Goal: Task Accomplishment & Management: Manage account settings

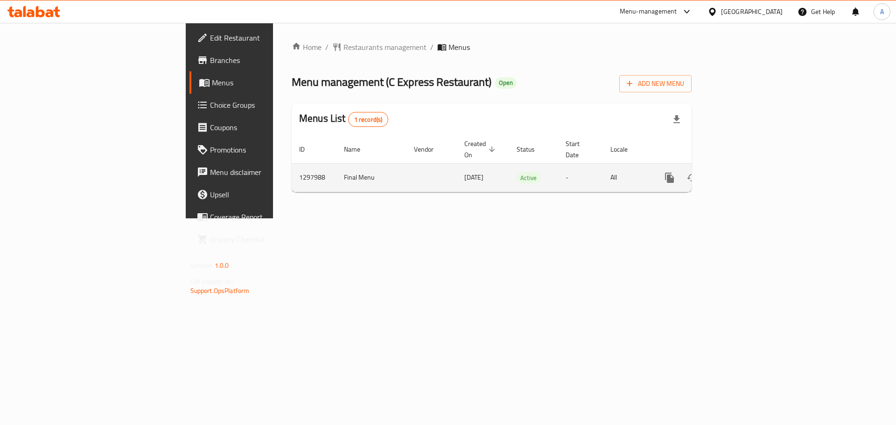
click at [748, 167] on link "enhanced table" at bounding box center [737, 178] width 22 height 22
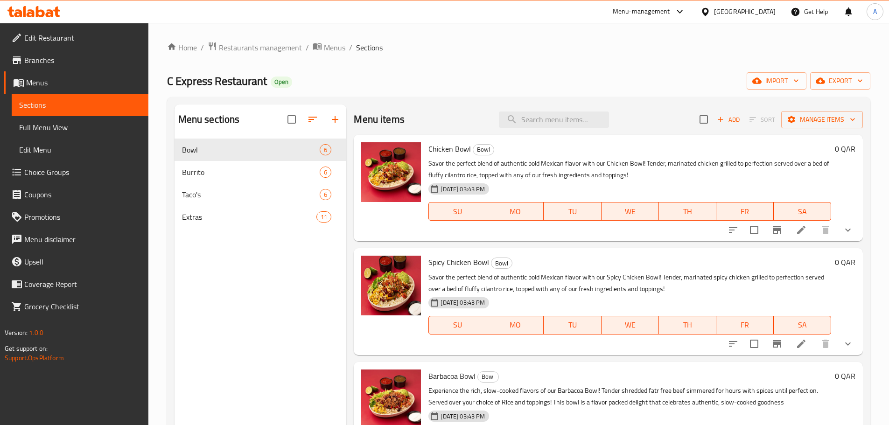
click at [78, 174] on span "Choice Groups" at bounding box center [82, 172] width 117 height 11
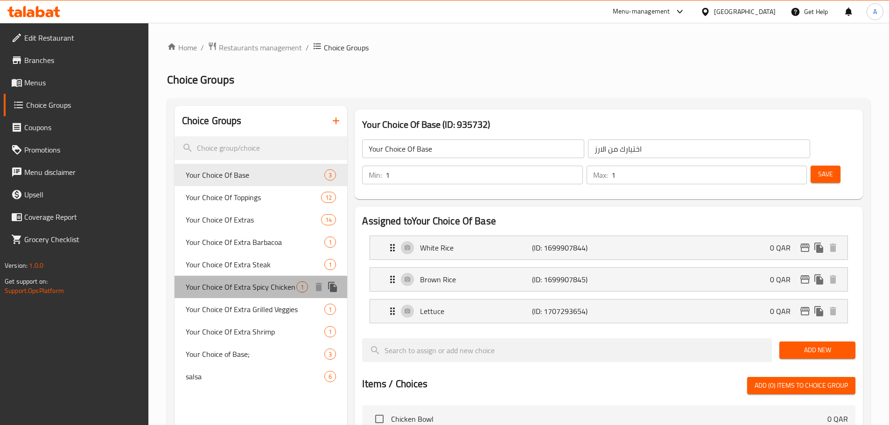
click at [265, 289] on span "Your Choice Of Extra Spicy Chicken" at bounding box center [241, 286] width 111 height 11
type input "Your Choice Of Extra Spicy Chicken"
type input "اختيارك من دجاج حار جدًا"
type input "0"
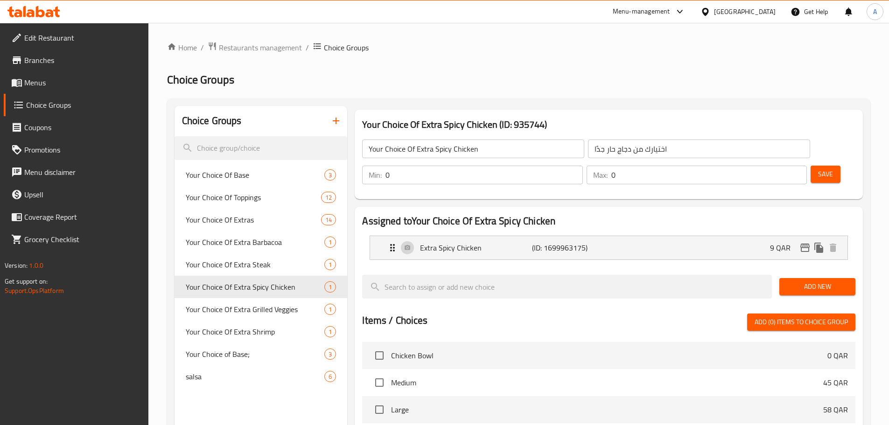
click at [59, 82] on span "Menus" at bounding box center [82, 82] width 117 height 11
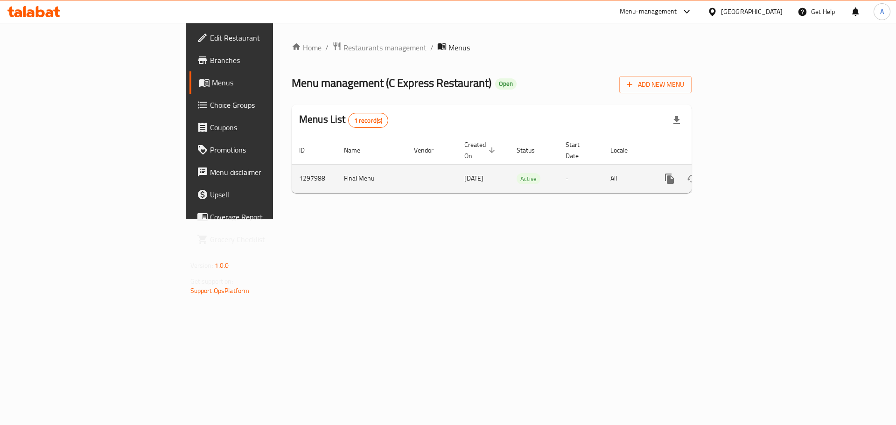
click at [743, 173] on icon "enhanced table" at bounding box center [736, 178] width 11 height 11
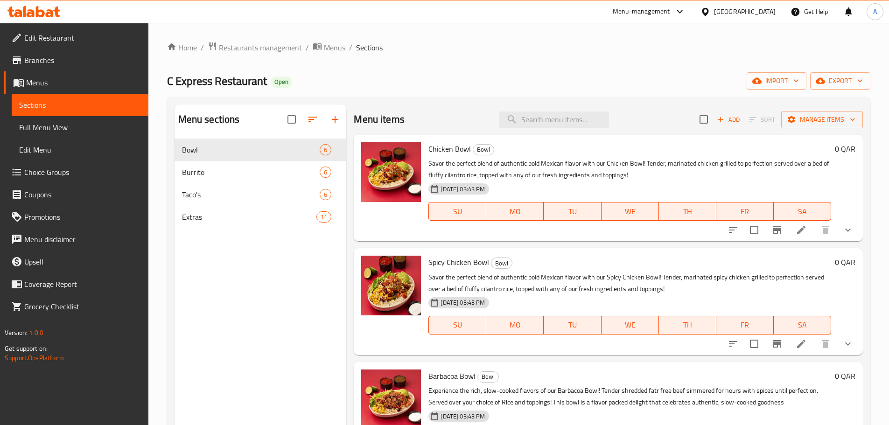
click at [65, 175] on span "Choice Groups" at bounding box center [82, 172] width 117 height 11
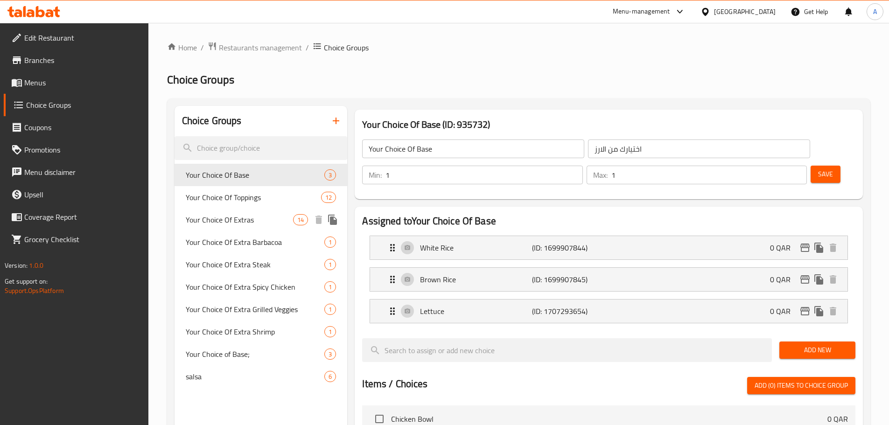
click at [260, 225] on div "Your Choice Of Extras 14" at bounding box center [261, 220] width 173 height 22
type input "Your Choice Of Extras"
type input "اختيارك من الإضافات"
type input "0"
type input "13"
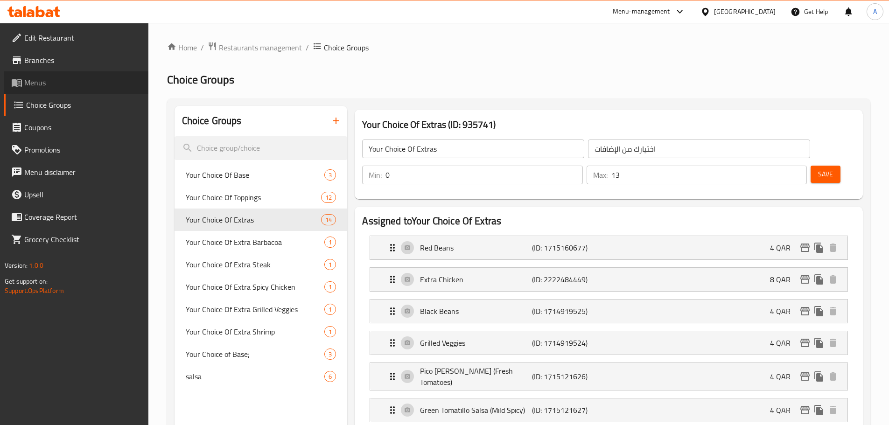
click at [38, 83] on span "Menus" at bounding box center [82, 82] width 117 height 11
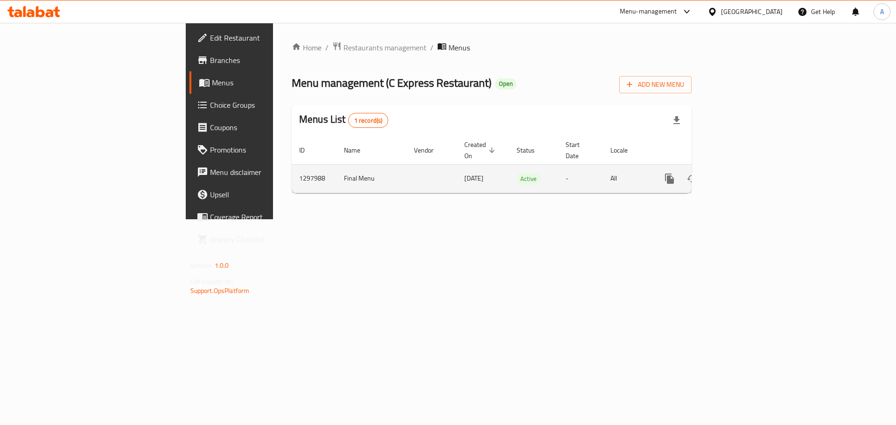
click at [743, 173] on icon "enhanced table" at bounding box center [736, 178] width 11 height 11
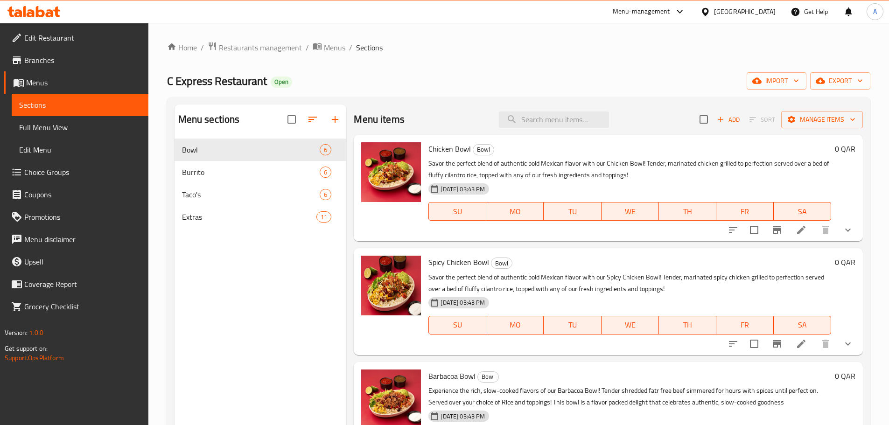
click at [802, 233] on li at bounding box center [801, 230] width 26 height 17
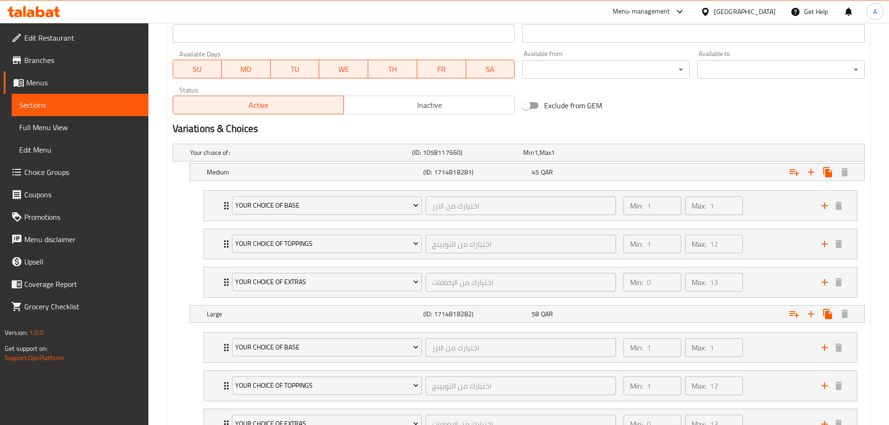
scroll to position [498, 0]
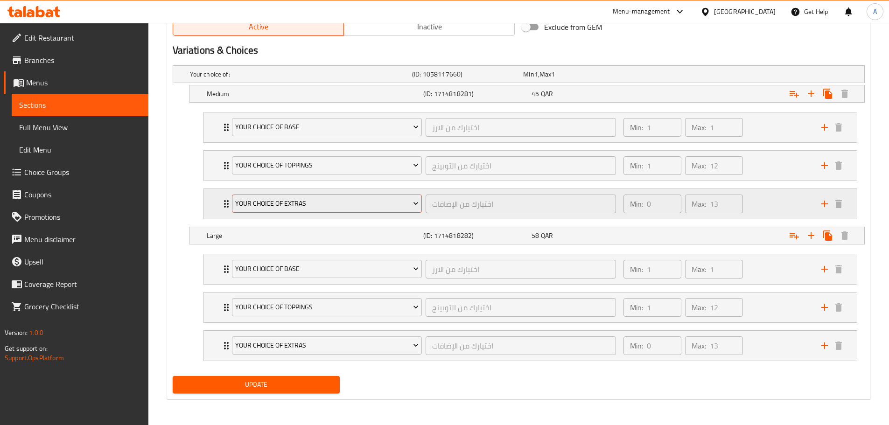
click at [338, 200] on span "Your Choice Of Extras" at bounding box center [326, 204] width 183 height 12
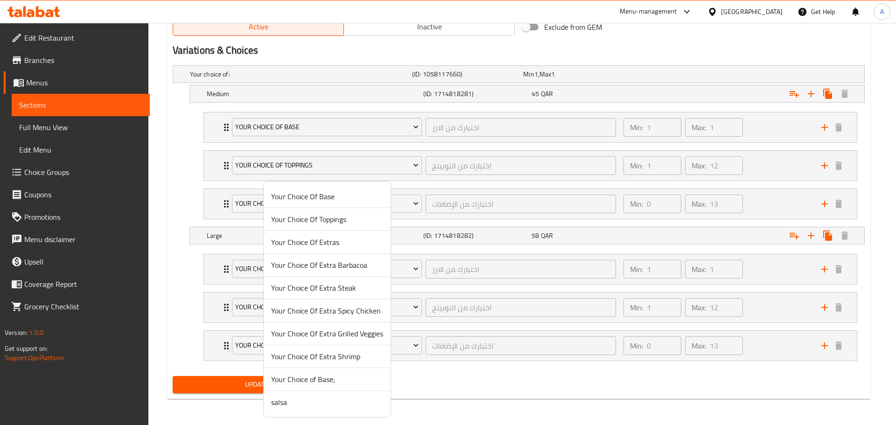
click at [398, 202] on div at bounding box center [448, 212] width 896 height 425
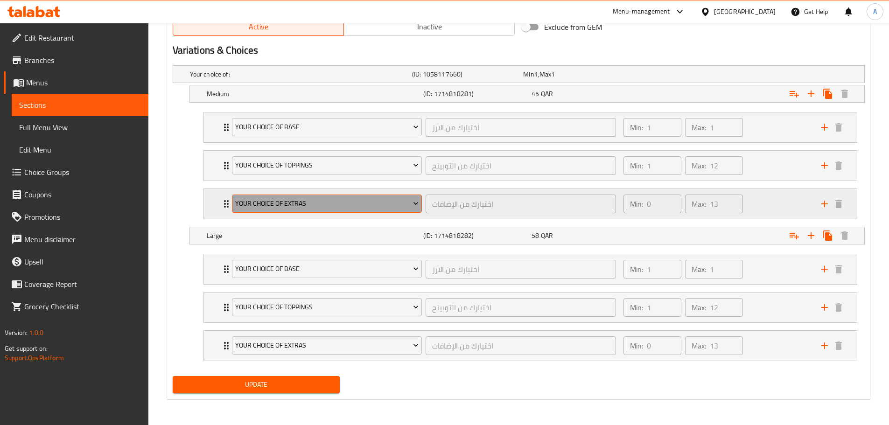
click at [415, 203] on icon "Expand" at bounding box center [415, 203] width 9 height 9
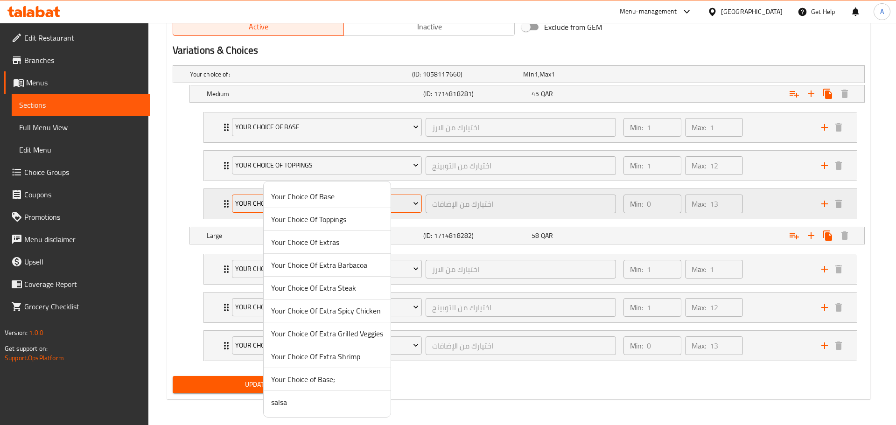
click at [415, 203] on div at bounding box center [448, 212] width 896 height 425
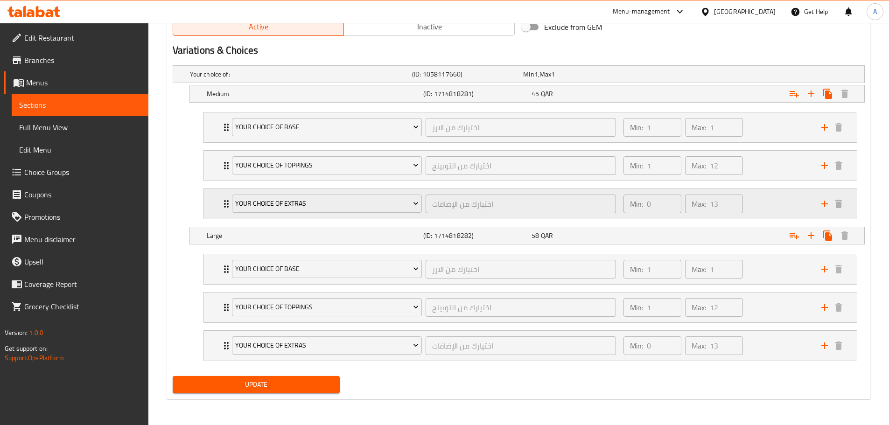
click at [224, 204] on icon "Expand" at bounding box center [226, 203] width 11 height 11
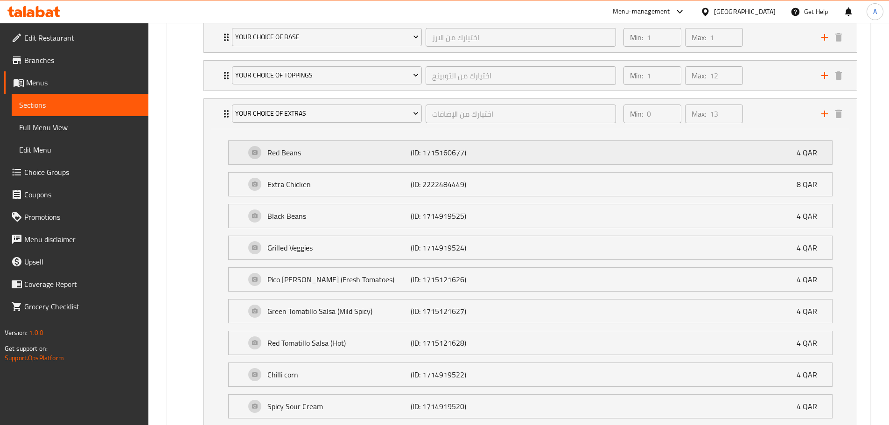
scroll to position [542, 0]
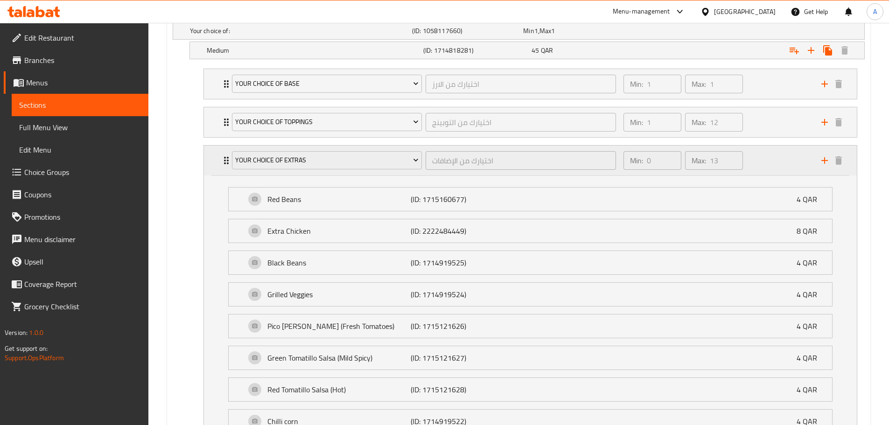
click at [362, 174] on div "Your Choice Of Extras اختيارك من الإضافات ​" at bounding box center [424, 161] width 396 height 30
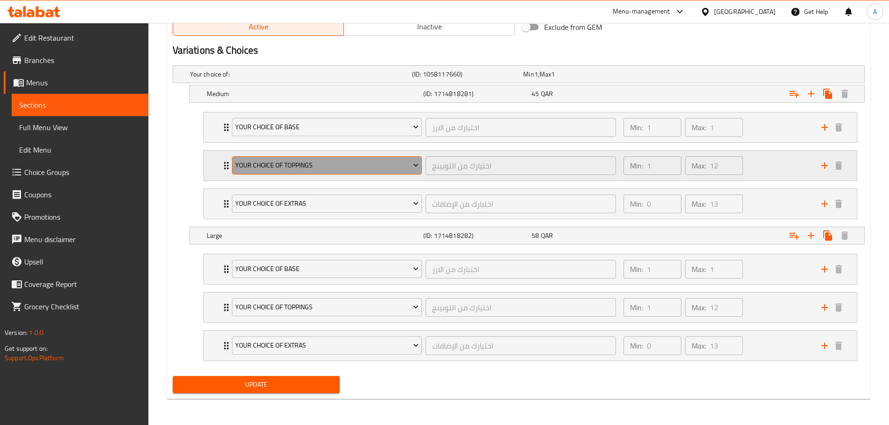
click at [363, 166] on span "Your Choice Of Toppings" at bounding box center [326, 166] width 183 height 12
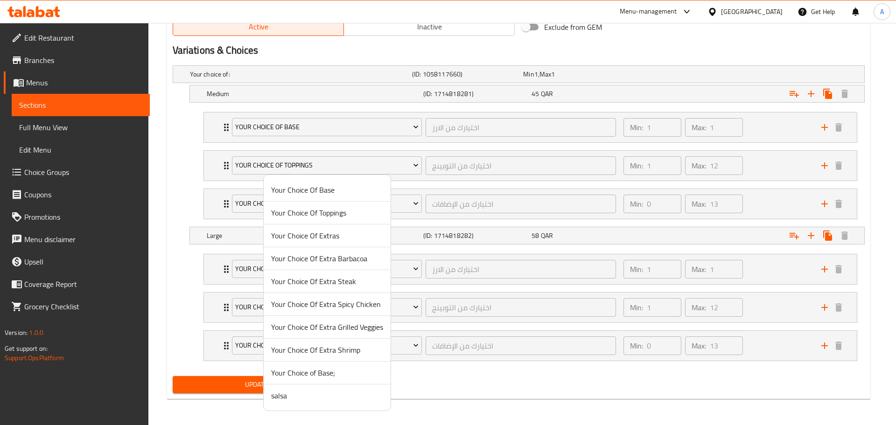
click at [363, 167] on div at bounding box center [448, 212] width 896 height 425
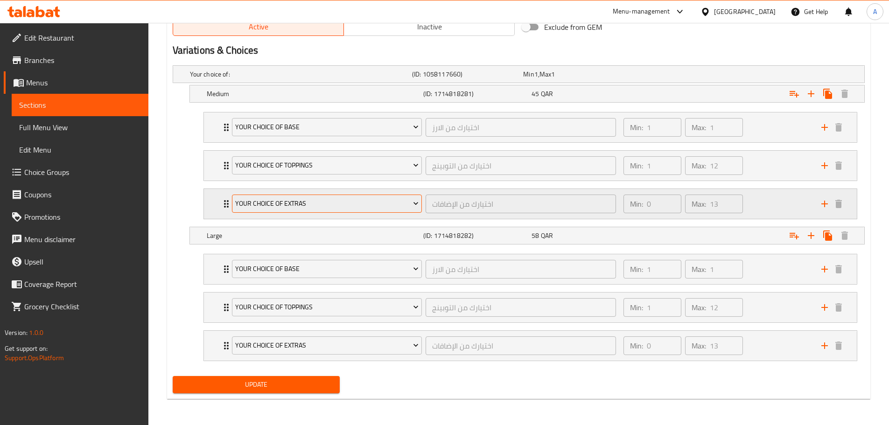
click at [232, 206] on button "Your Choice Of Extras" at bounding box center [327, 204] width 190 height 19
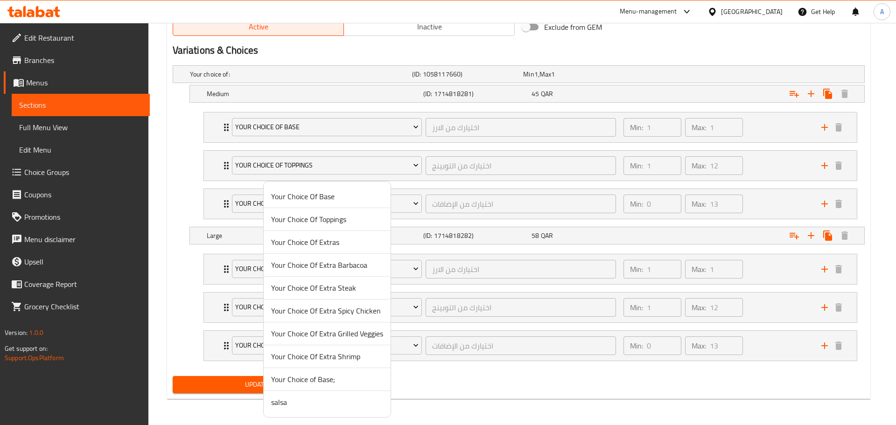
click at [209, 209] on div at bounding box center [448, 212] width 896 height 425
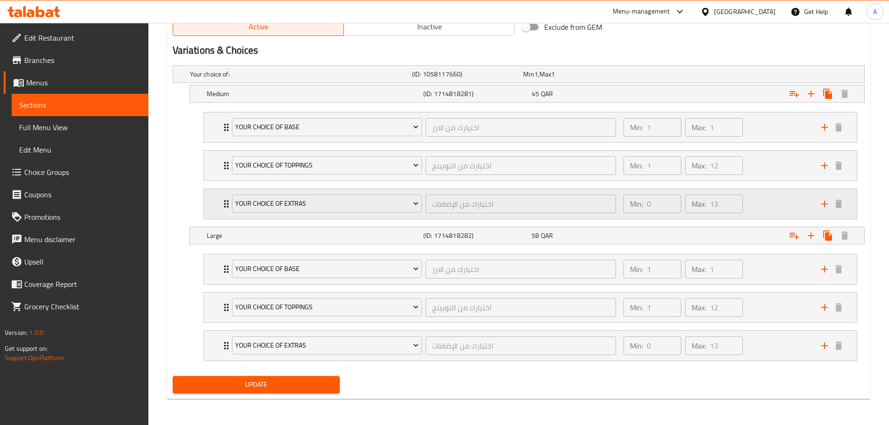
click at [215, 142] on div "Your Choice Of Extras اختيارك من الإضافات ​ Min: 0 ​ Max: 13 ​" at bounding box center [530, 127] width 653 height 30
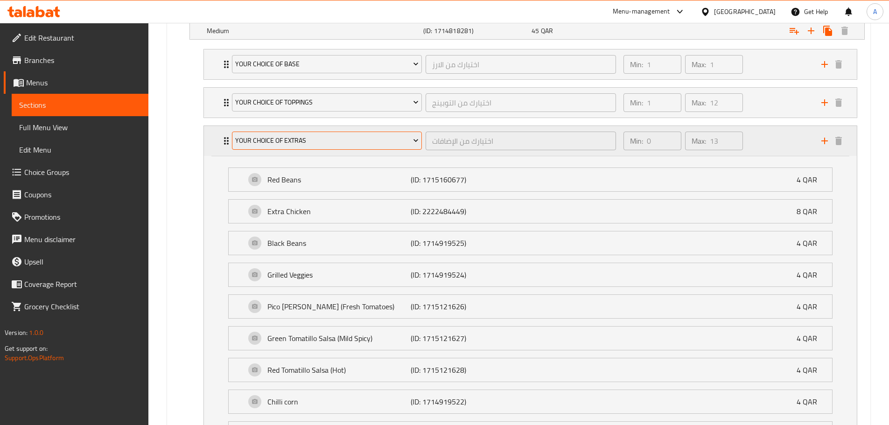
scroll to position [560, 0]
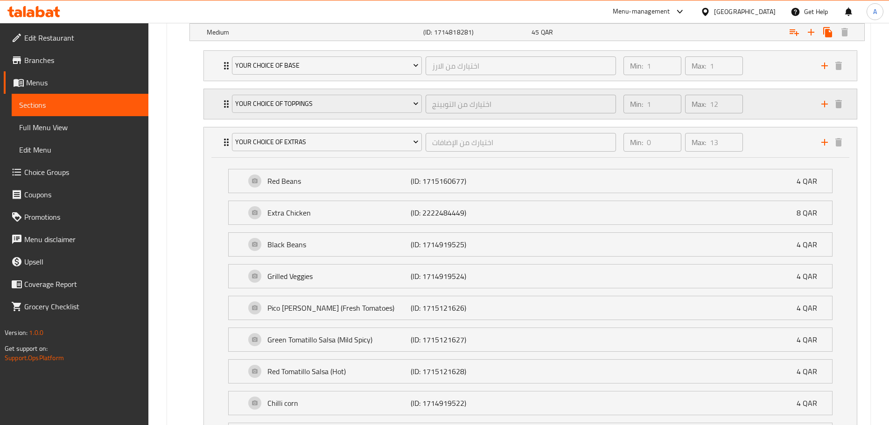
click at [217, 81] on div "Your Choice Of Toppings اختيارك من التوبينج ​ Min: 1 ​ Max: 12 ​" at bounding box center [530, 66] width 653 height 30
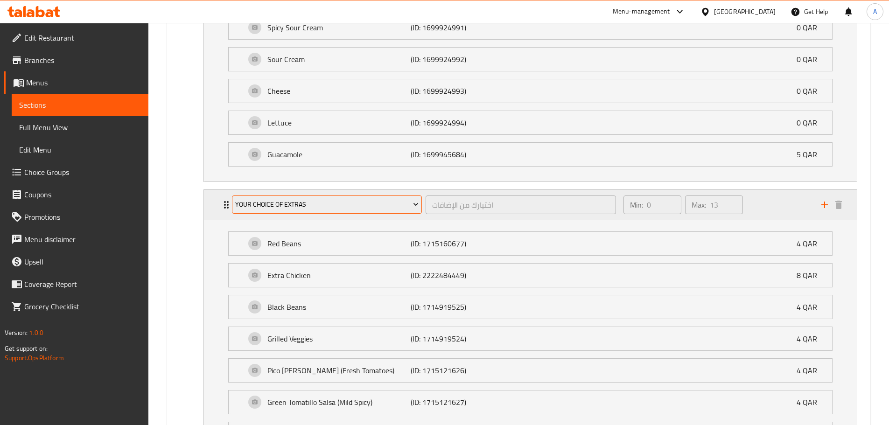
scroll to position [887, 0]
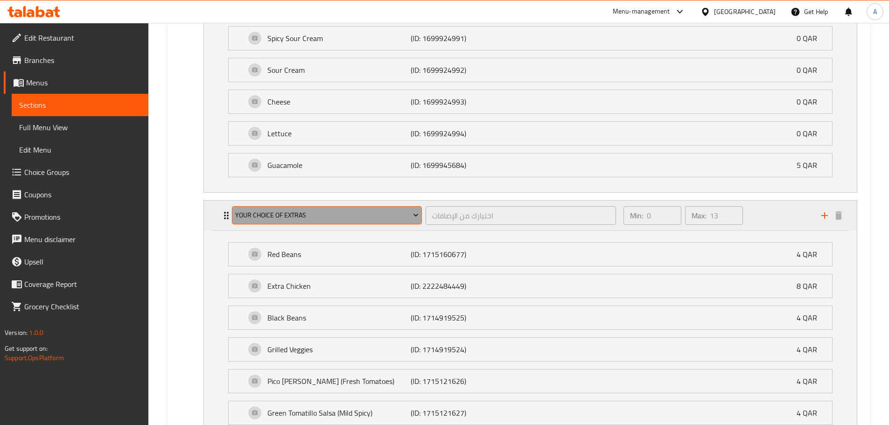
click at [323, 212] on span "Your Choice Of Extras" at bounding box center [326, 216] width 183 height 12
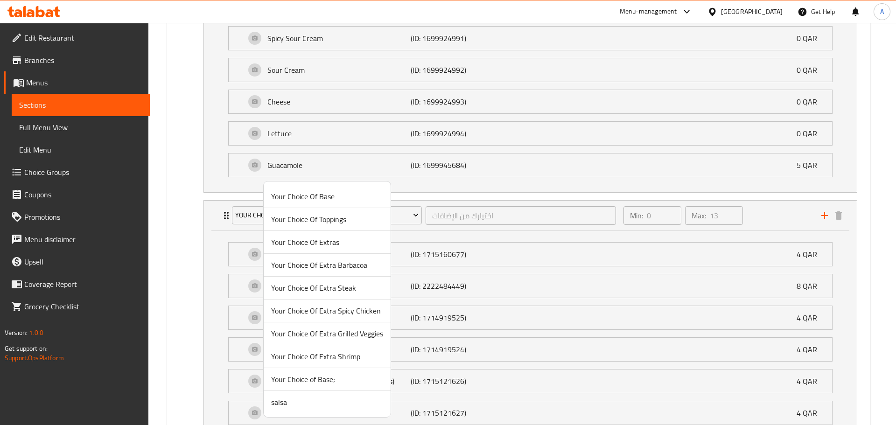
click at [401, 212] on div at bounding box center [448, 212] width 896 height 425
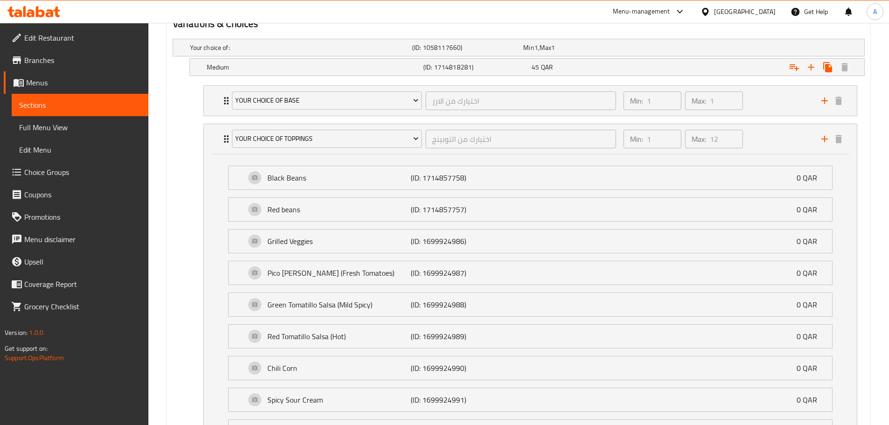
scroll to position [513, 0]
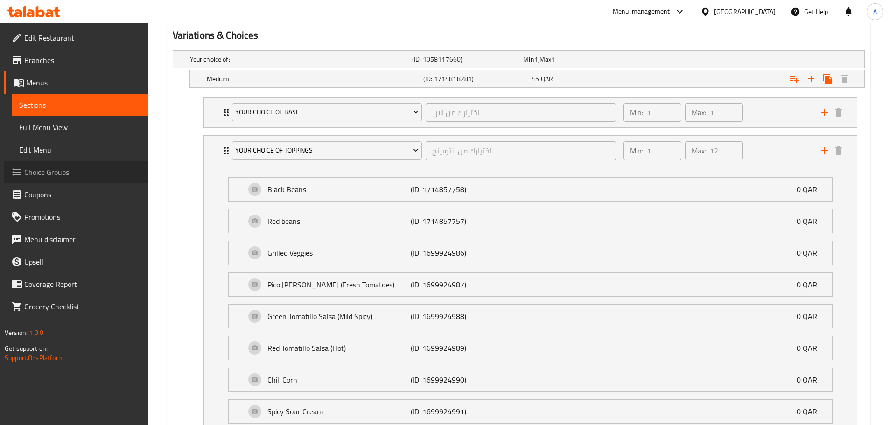
click at [40, 170] on span "Choice Groups" at bounding box center [82, 172] width 117 height 11
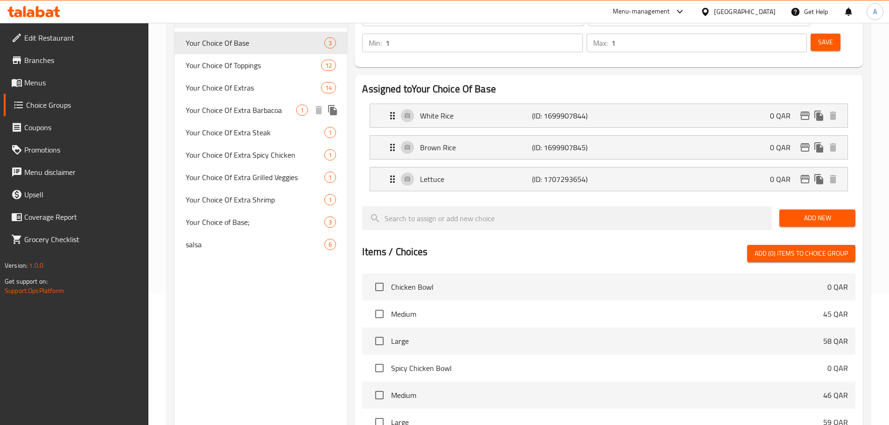
click at [256, 116] on span "Your Choice Of Extra Barbacoa" at bounding box center [241, 110] width 111 height 11
type input "Your Choice Of Extra Barbacoa"
type input "اختيارك من باربيكيو اضافي"
type input "0"
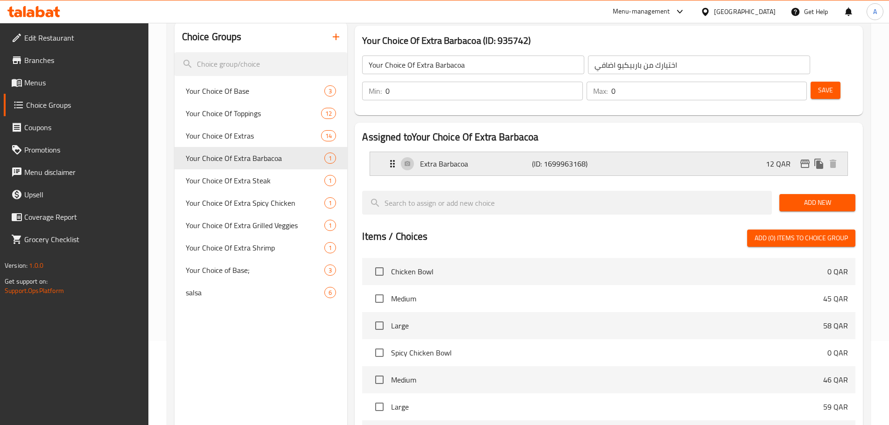
scroll to position [39, 0]
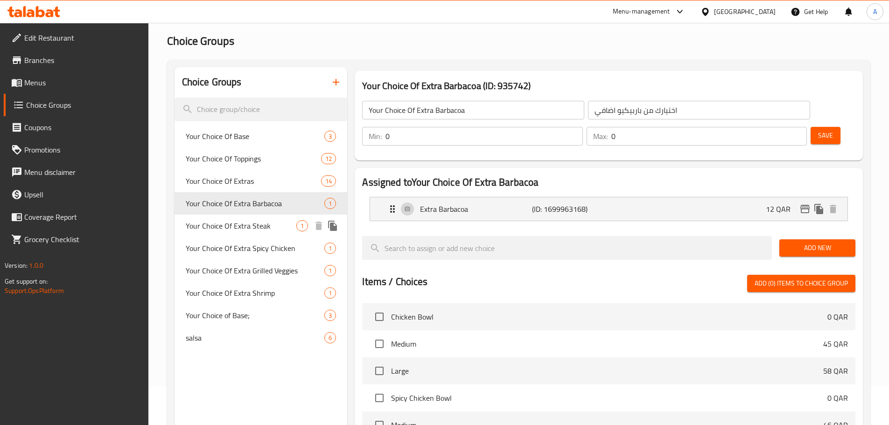
click at [233, 218] on div "Your Choice Of Extra Steak 1" at bounding box center [261, 226] width 173 height 22
type input "Your Choice Of Extra Steak"
type input "اختيارك من ستيك اضافي"
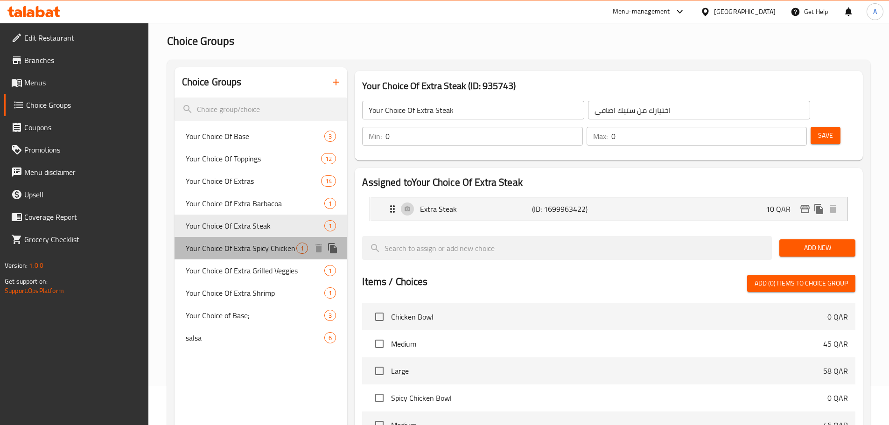
click at [238, 240] on div "Your Choice Of Extra Spicy Chicken 1" at bounding box center [261, 248] width 173 height 22
type input "Your Choice Of Extra Spicy Chicken"
type input "اختيارك من دجاج حار جدًا"
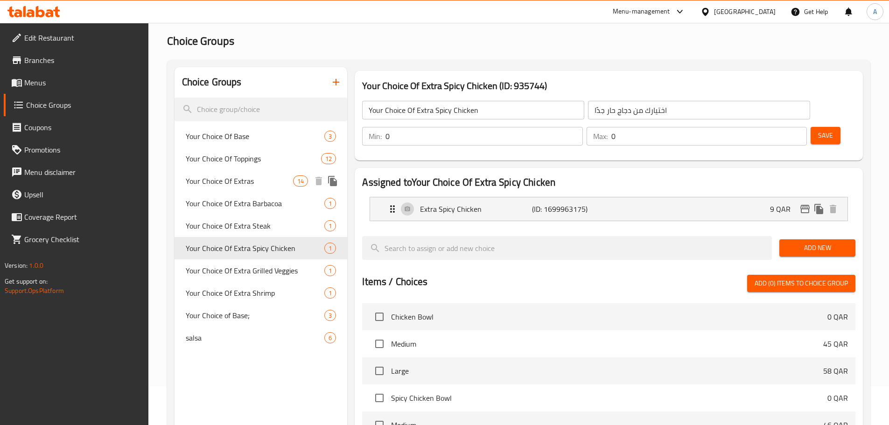
click at [236, 175] on span "Your Choice Of Extras" at bounding box center [240, 180] width 108 height 11
type input "Your Choice Of Extras"
type input "اختيارك من الإضافات"
type input "13"
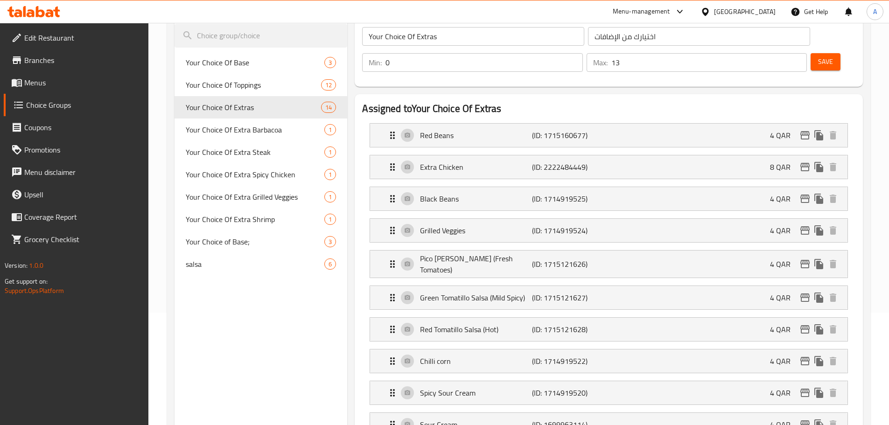
scroll to position [0, 0]
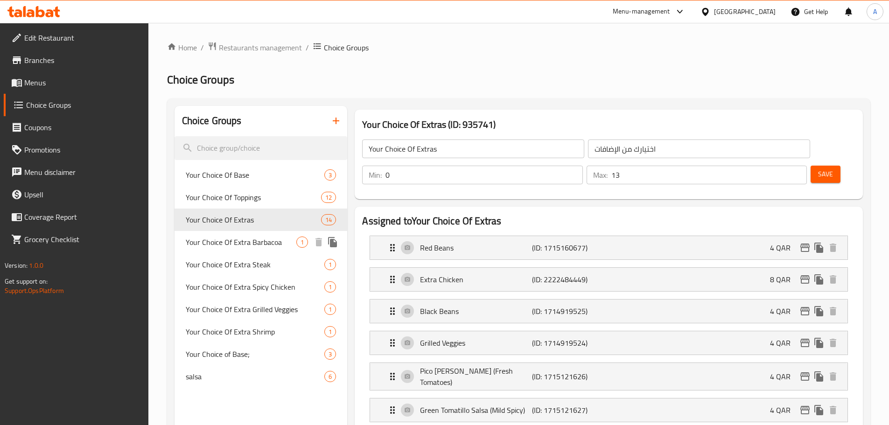
click at [245, 250] on div "Your Choice Of Extra Barbacoa 1" at bounding box center [261, 242] width 173 height 22
type input "Your Choice Of Extra Barbacoa"
type input "اختيارك من باربيكيو اضافي"
type input "0"
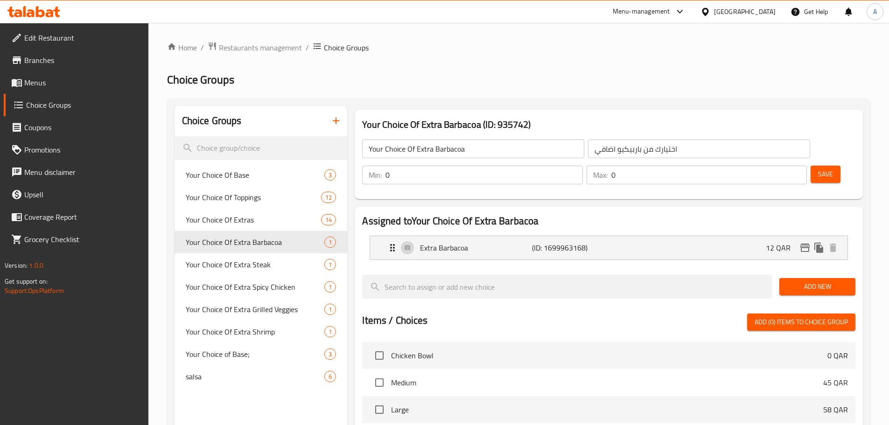
click at [67, 73] on link "Menus" at bounding box center [76, 82] width 145 height 22
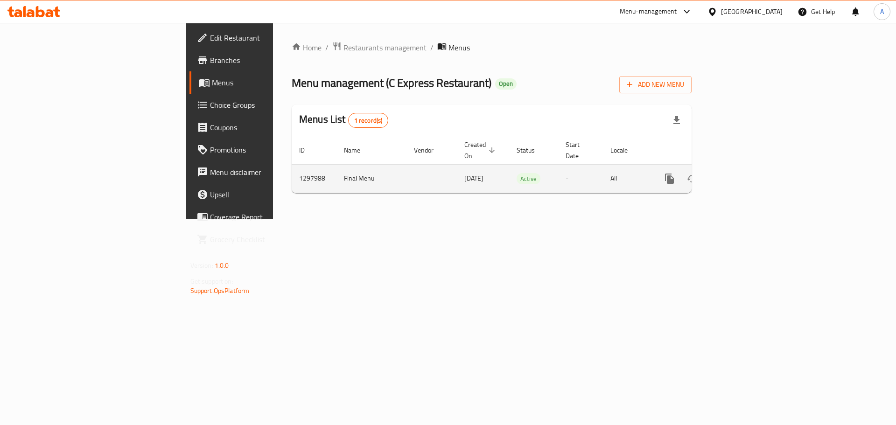
click at [748, 168] on link "enhanced table" at bounding box center [737, 179] width 22 height 22
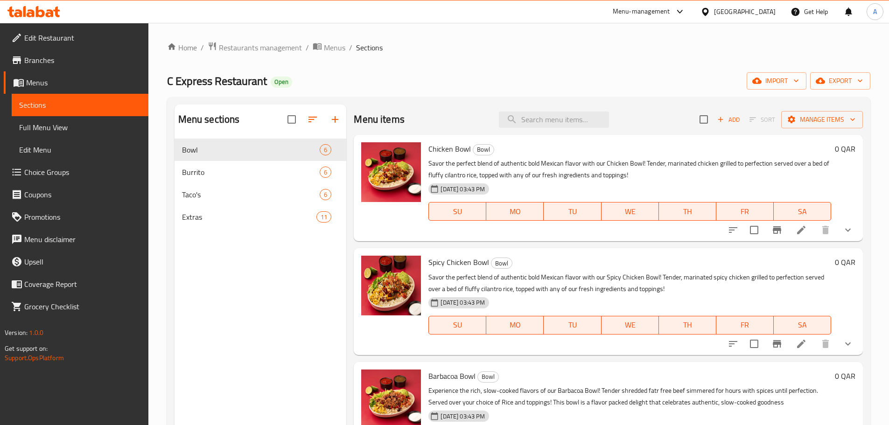
click at [76, 172] on span "Choice Groups" at bounding box center [82, 172] width 117 height 11
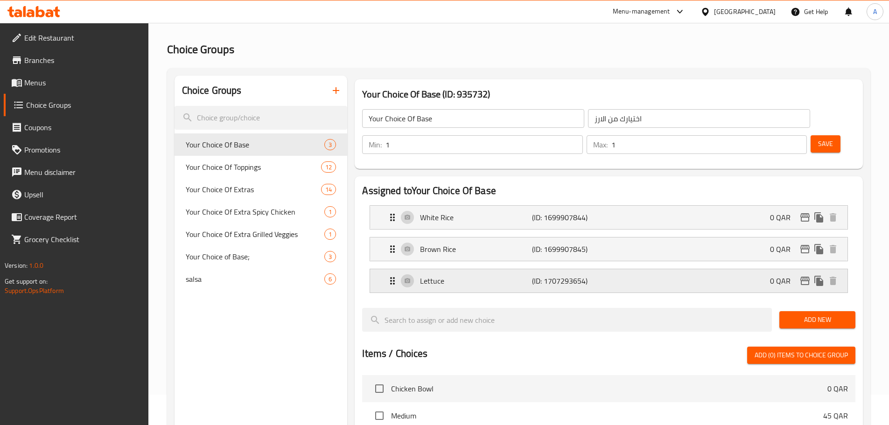
scroll to position [47, 0]
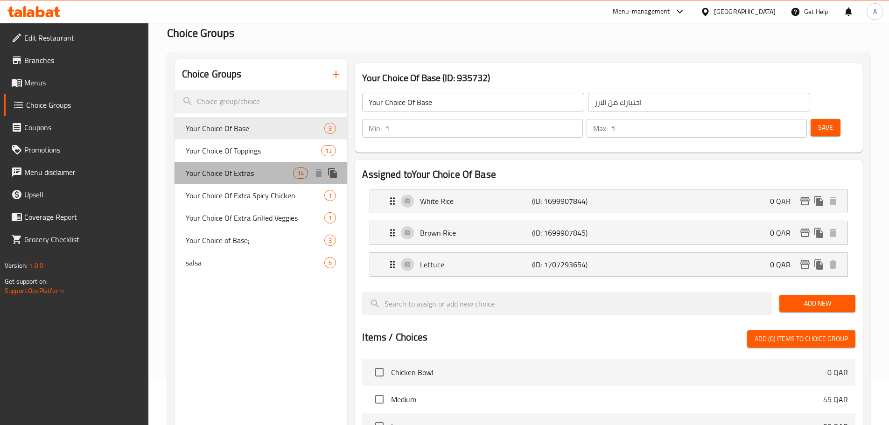
click at [271, 175] on span "Your Choice Of Extras" at bounding box center [240, 173] width 108 height 11
type input "Your Choice Of Extras"
type input "اختيارك من الإضافات"
type input "0"
type input "13"
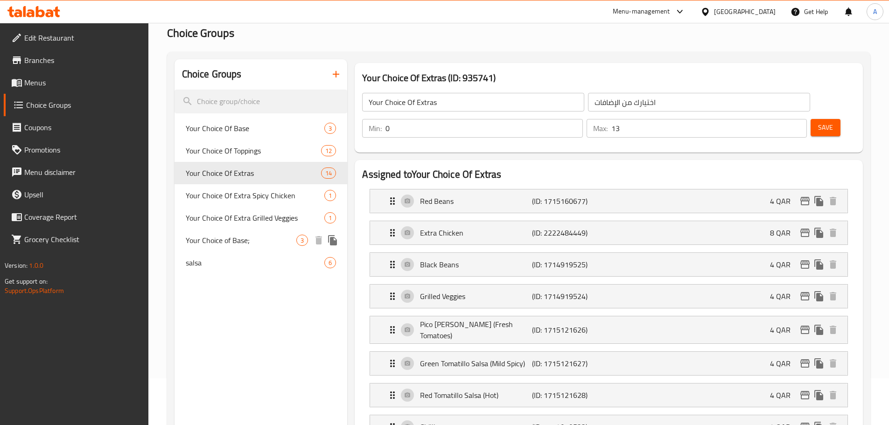
click at [251, 242] on span "Your Choice of Base;" at bounding box center [241, 240] width 111 height 11
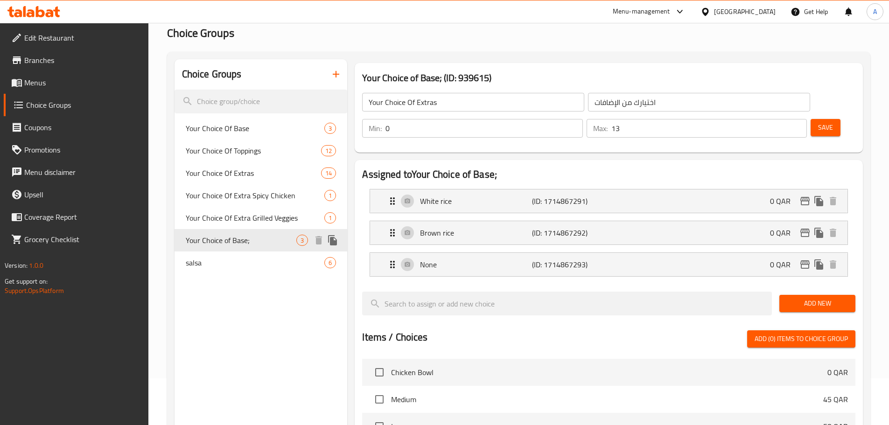
type input "Your Choice of Base;"
type input "اختيارك للقاعدة"
type input "1"
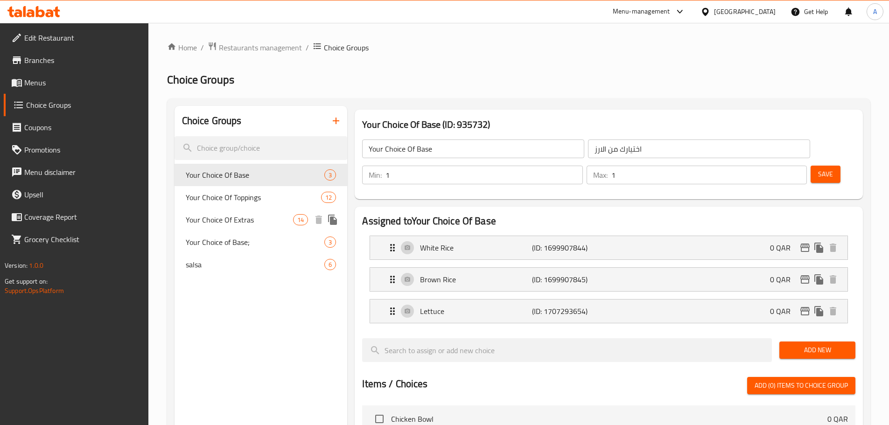
click at [239, 215] on span "Your Choice Of Extras" at bounding box center [240, 219] width 108 height 11
type input "Your Choice Of Extras"
type input "اختيارك من الإضافات"
type input "0"
type input "13"
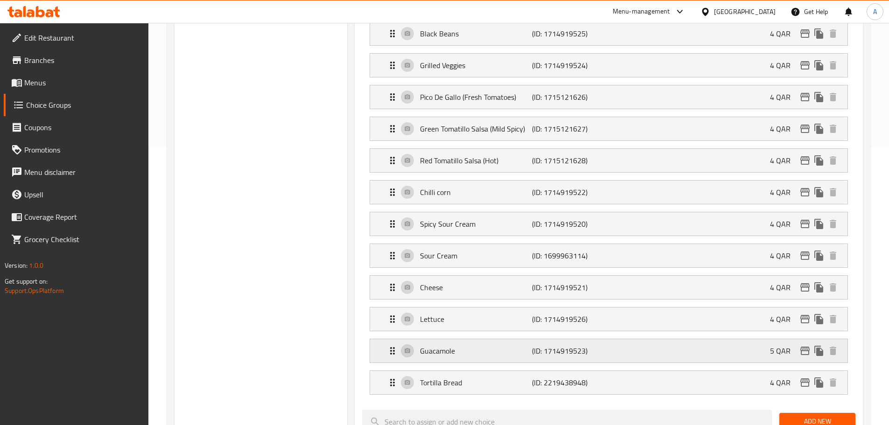
scroll to position [327, 0]
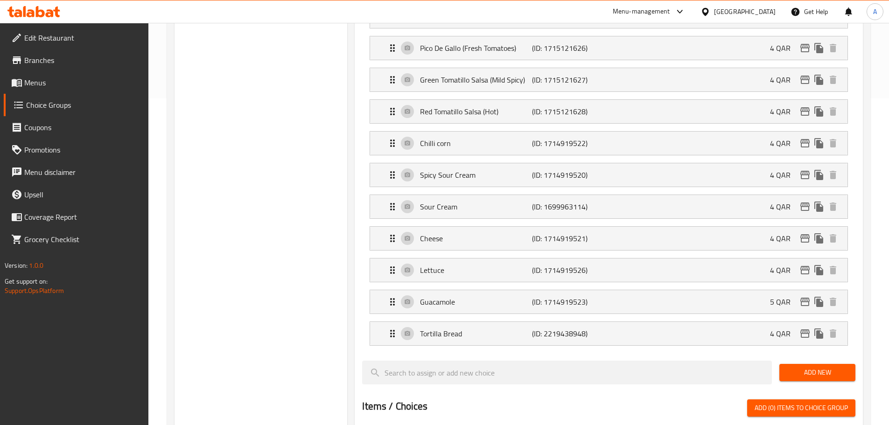
click at [792, 367] on span "Add New" at bounding box center [817, 373] width 61 height 12
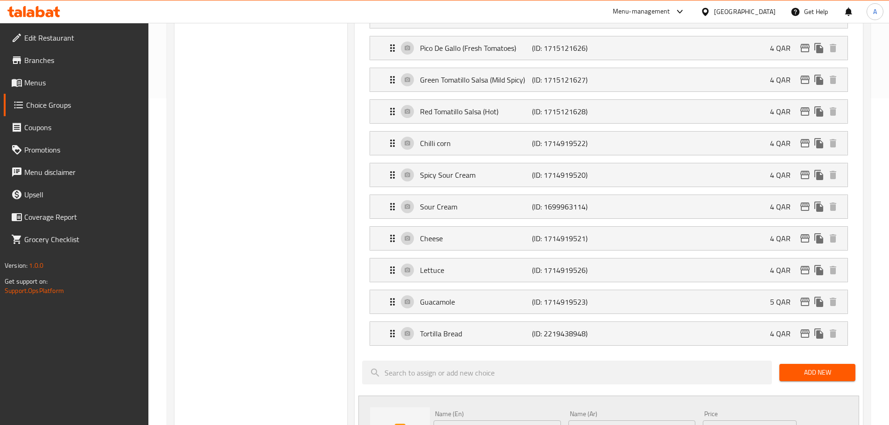
click at [489, 421] on input "Choice" at bounding box center [497, 430] width 127 height 19
paste input "Extra Barbacoa"
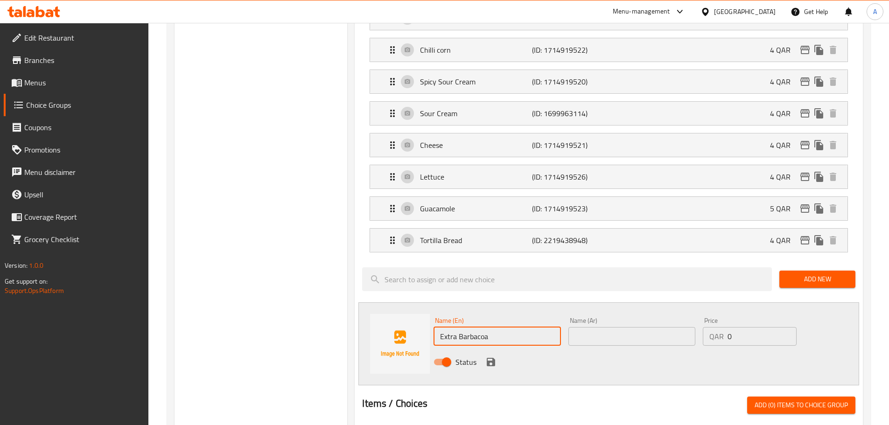
type input "Extra Barbacoa"
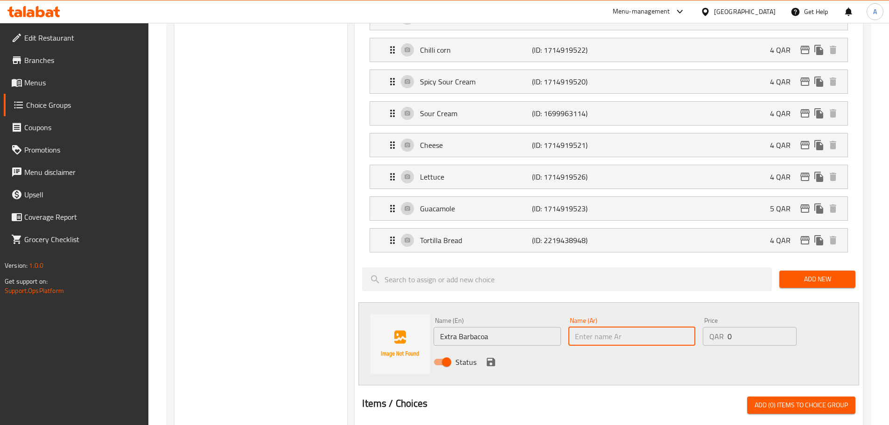
click at [646, 327] on input "text" at bounding box center [631, 336] width 127 height 19
paste input "بارباكوا لحم إضافي ("
type input "بارباكوا لحم إضافي"
drag, startPoint x: 757, startPoint y: 308, endPoint x: 719, endPoint y: 312, distance: 38.0
click at [719, 327] on div "QAR 0 Price" at bounding box center [749, 336] width 93 height 19
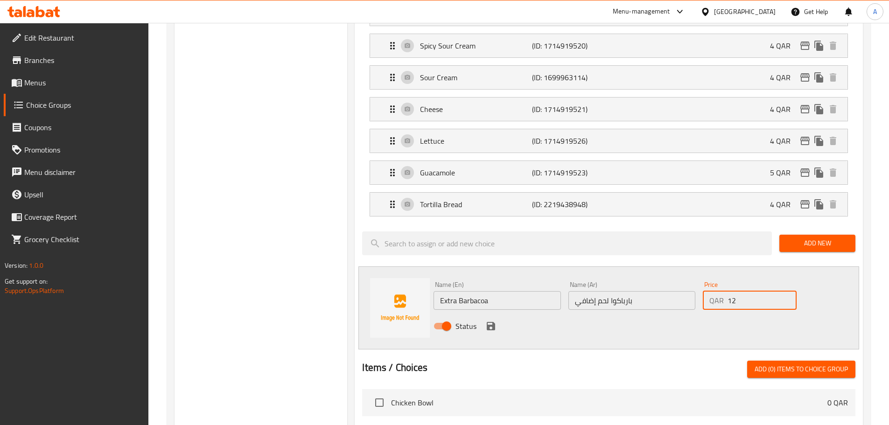
scroll to position [467, 0]
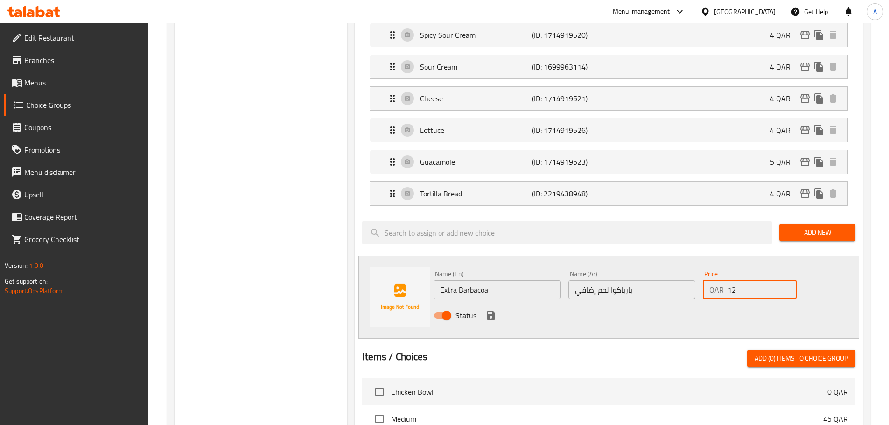
type input "12"
click at [492, 311] on icon "save" at bounding box center [491, 315] width 8 height 8
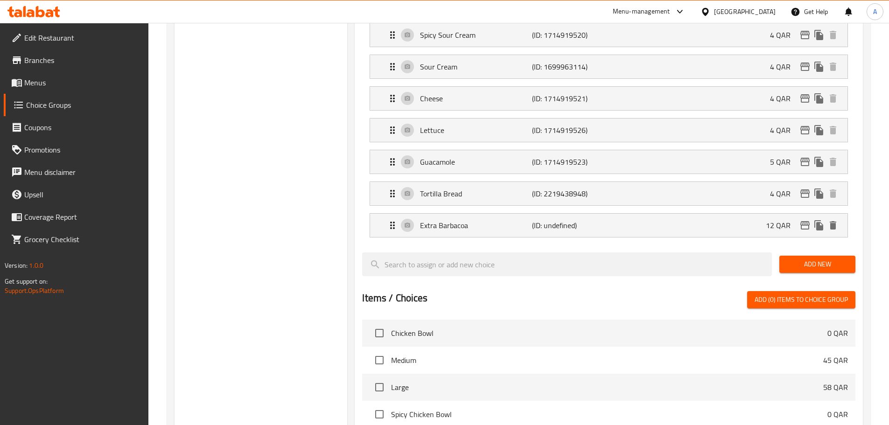
click at [793, 259] on span "Add New" at bounding box center [817, 265] width 61 height 12
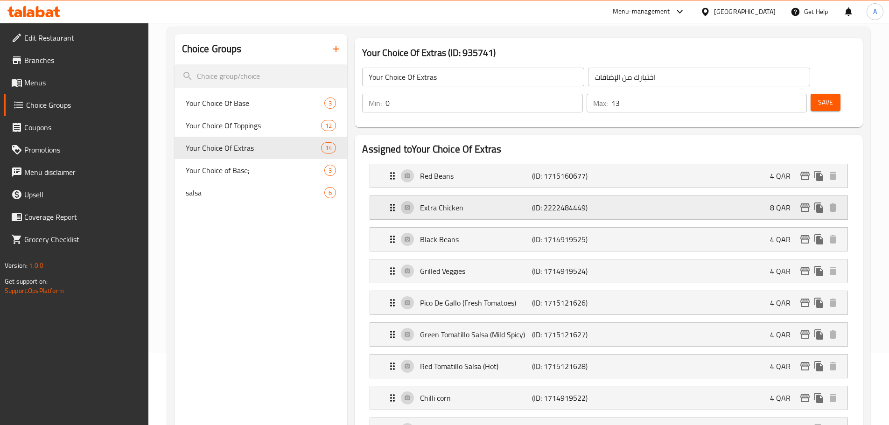
scroll to position [93, 0]
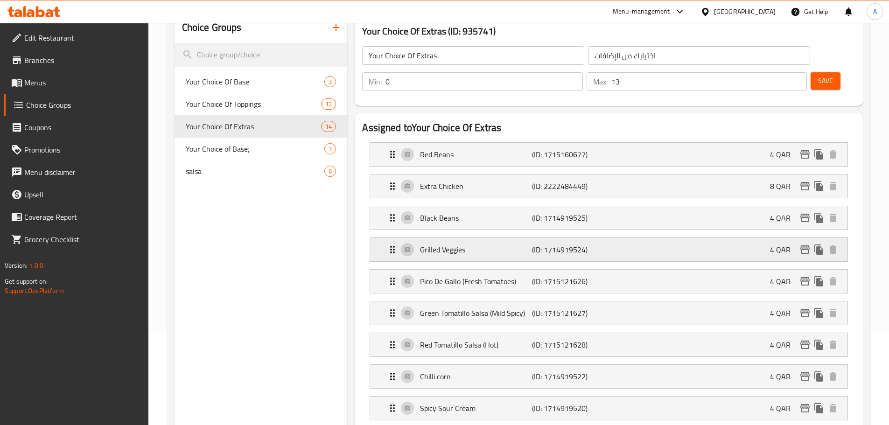
click at [479, 244] on p "Grilled Veggies" at bounding box center [476, 249] width 112 height 11
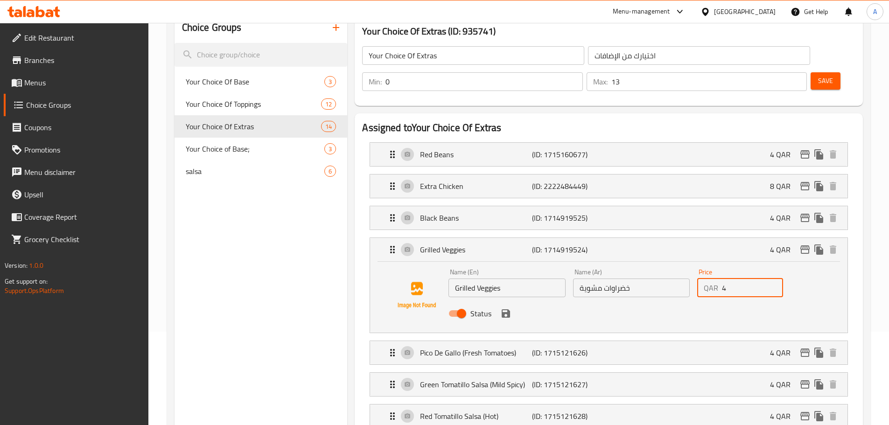
drag, startPoint x: 730, startPoint y: 260, endPoint x: 715, endPoint y: 265, distance: 16.4
click at [715, 279] on div "QAR 4 Price" at bounding box center [740, 288] width 86 height 19
click at [812, 267] on div "Name (En) Grilled Veggies Name (En) Name (Ar) خضراوات مشوية Name (Ar) Price QAR…" at bounding box center [631, 295] width 373 height 61
click at [508, 309] on icon "save" at bounding box center [506, 313] width 8 height 8
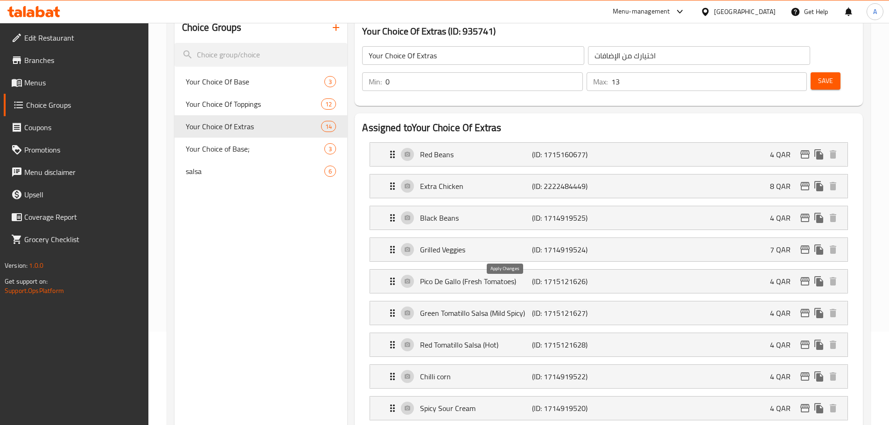
type input "7"
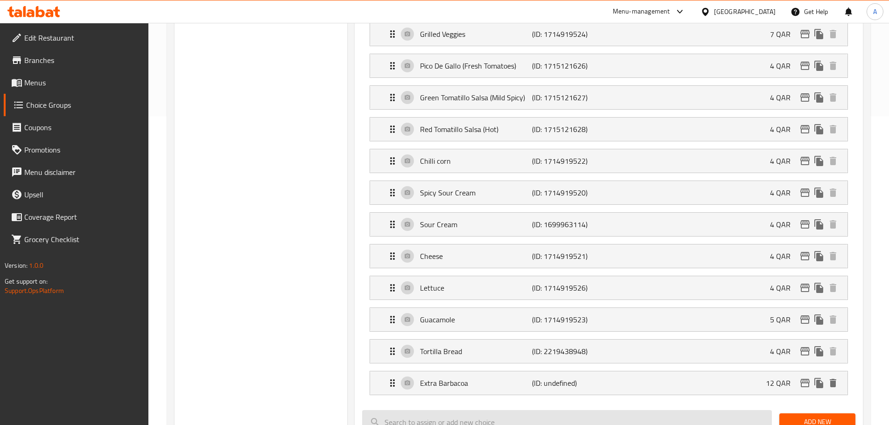
scroll to position [420, 0]
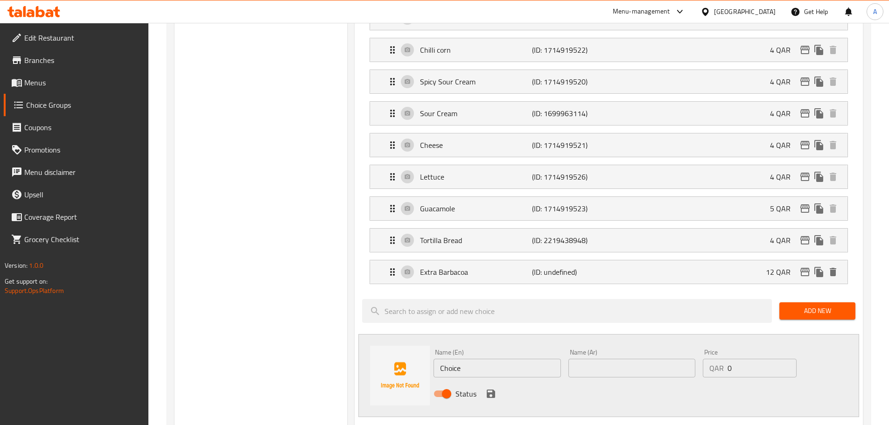
click at [490, 359] on input "Choice" at bounding box center [497, 368] width 127 height 19
click at [491, 359] on input "Choice" at bounding box center [497, 368] width 127 height 19
paste input "Extra Steak"
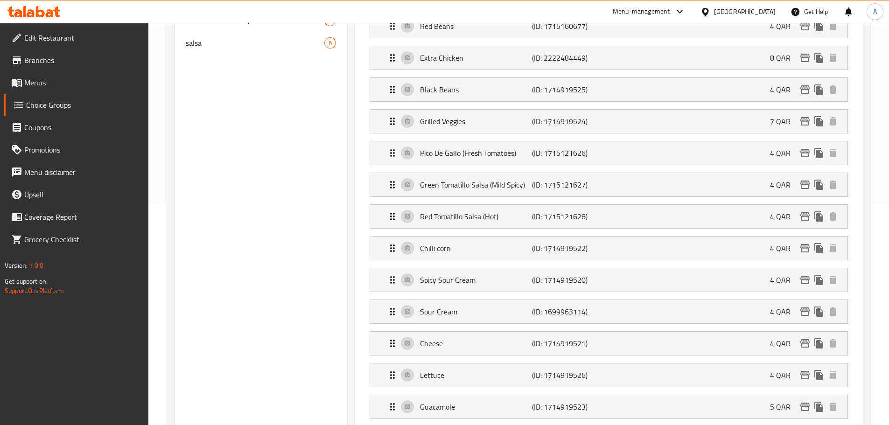
scroll to position [373, 0]
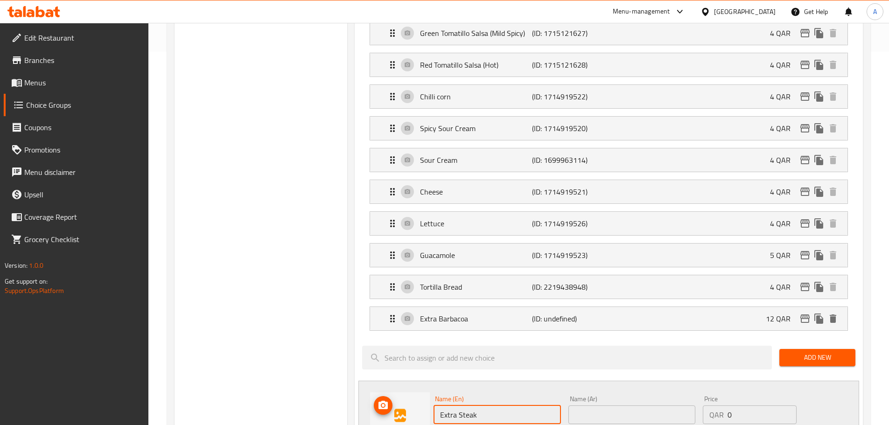
drag, startPoint x: 456, startPoint y: 387, endPoint x: 419, endPoint y: 388, distance: 37.8
click at [420, 388] on div "Name (En) Extra Steak Name (En) Name (Ar) Name (Ar) Price QAR 0 Price Status" at bounding box center [608, 422] width 501 height 83
type input "Steak"
click at [587, 406] on input "text" at bounding box center [631, 415] width 127 height 19
paste input "ستيك لحم إضافي"
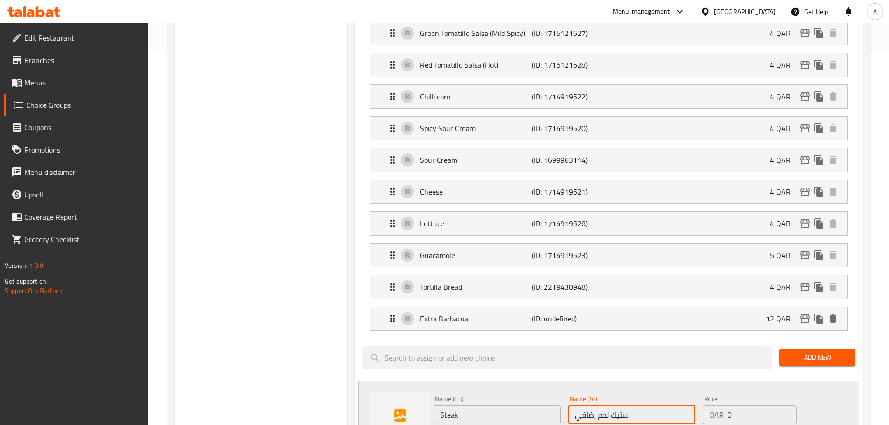
type input "ستيك لحم إضافي"
click at [724, 406] on div "QAR 0 Price" at bounding box center [749, 415] width 93 height 19
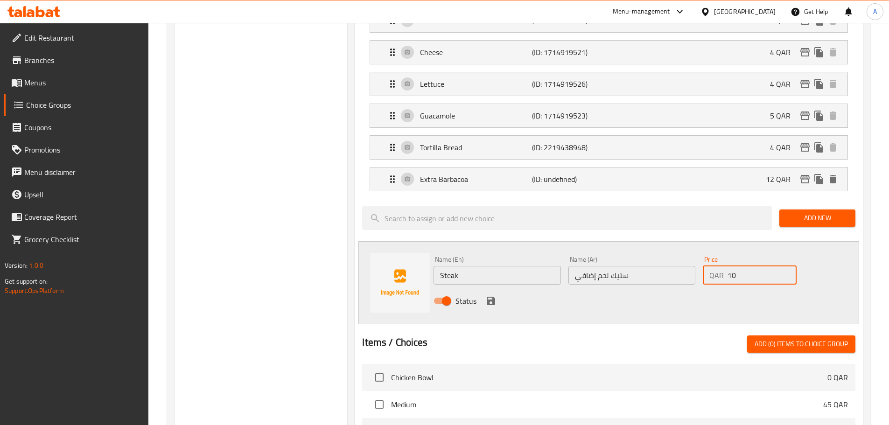
scroll to position [513, 0]
type input "10"
click at [490, 295] on icon "save" at bounding box center [490, 300] width 11 height 11
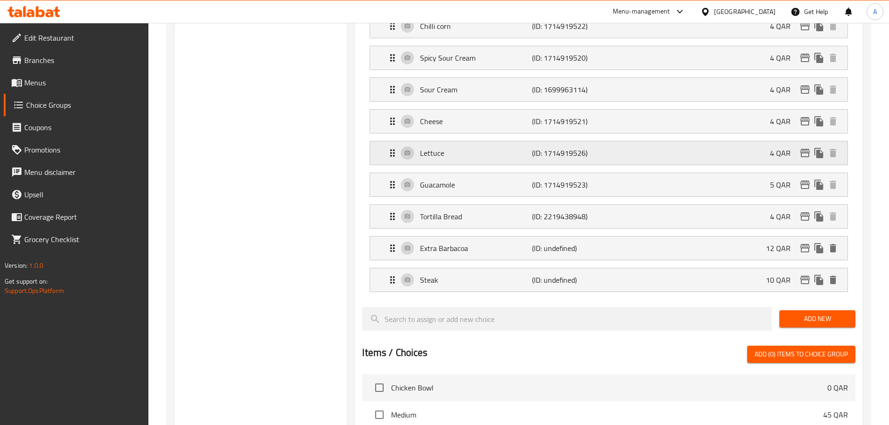
scroll to position [327, 0]
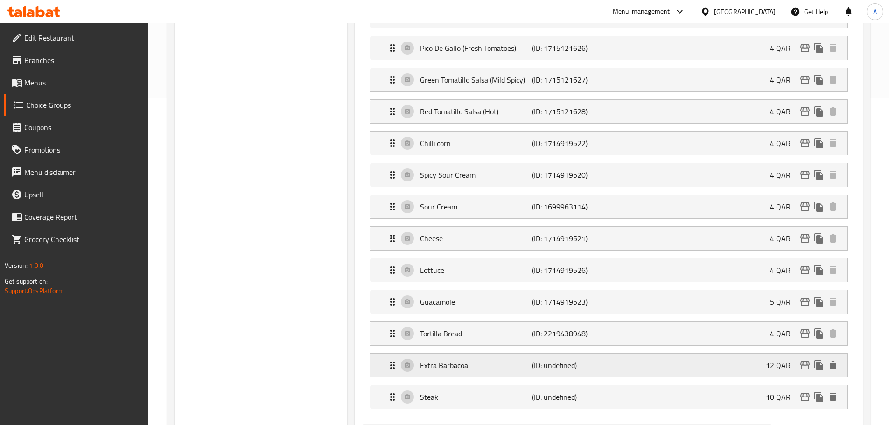
click at [469, 360] on p "Extra Barbacoa" at bounding box center [476, 365] width 112 height 11
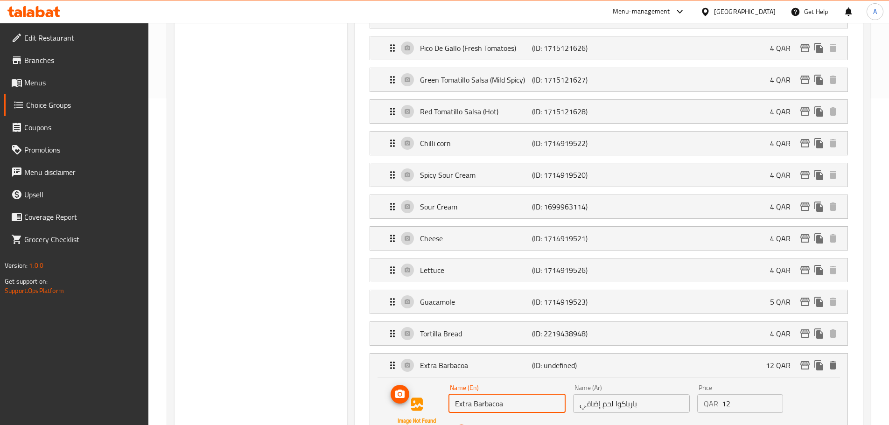
drag, startPoint x: 468, startPoint y: 377, endPoint x: 425, endPoint y: 380, distance: 43.5
click at [425, 380] on div "Name (En) Extra Barbacoa Name (En) Name (Ar) بارباكوا لحم إضافي Name (Ar) Price…" at bounding box center [609, 410] width 448 height 63
click at [510, 425] on icon "save" at bounding box center [506, 429] width 8 height 8
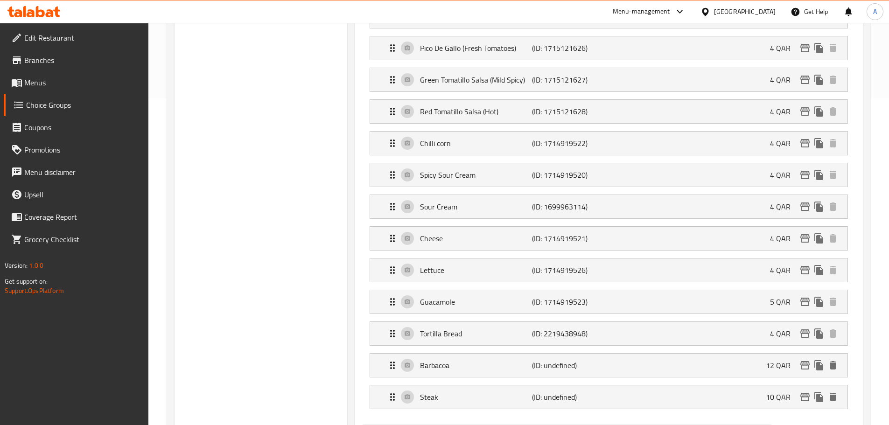
type input "Barbacoa"
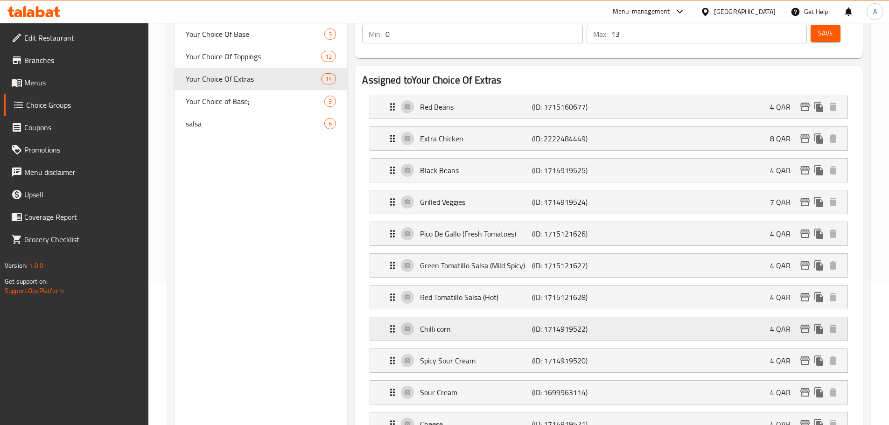
scroll to position [140, 0]
click at [477, 134] on p "Extra Chicken" at bounding box center [476, 139] width 112 height 11
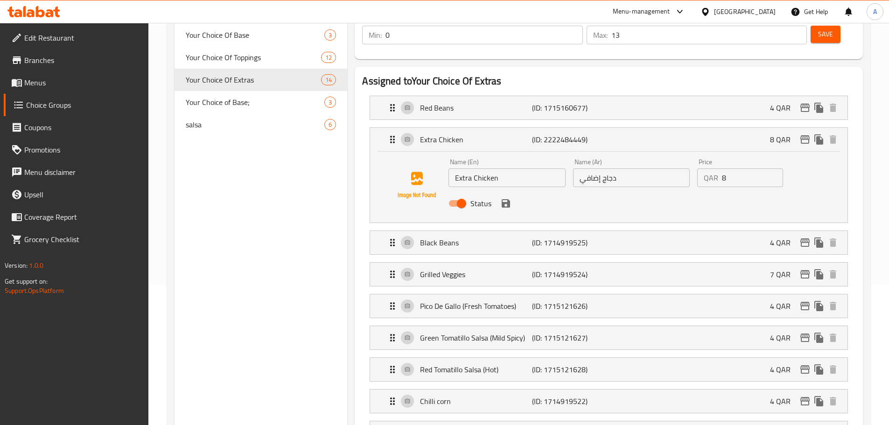
click at [772, 191] on div "Status" at bounding box center [631, 203] width 373 height 25
click at [505, 198] on icon "save" at bounding box center [505, 203] width 11 height 11
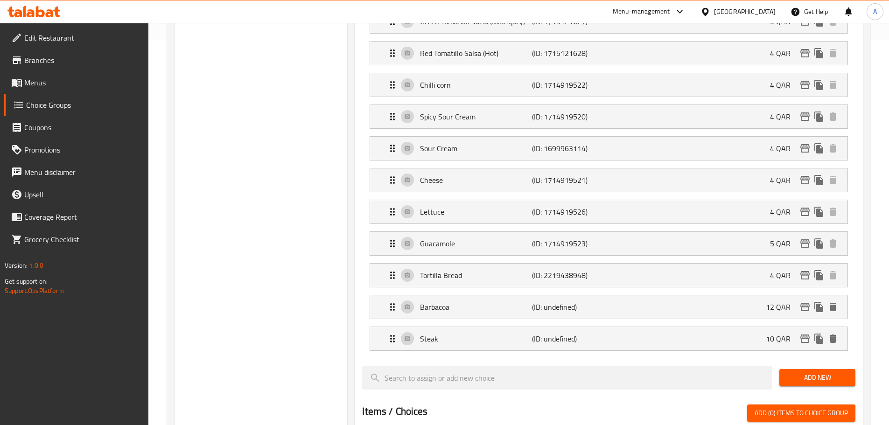
scroll to position [420, 0]
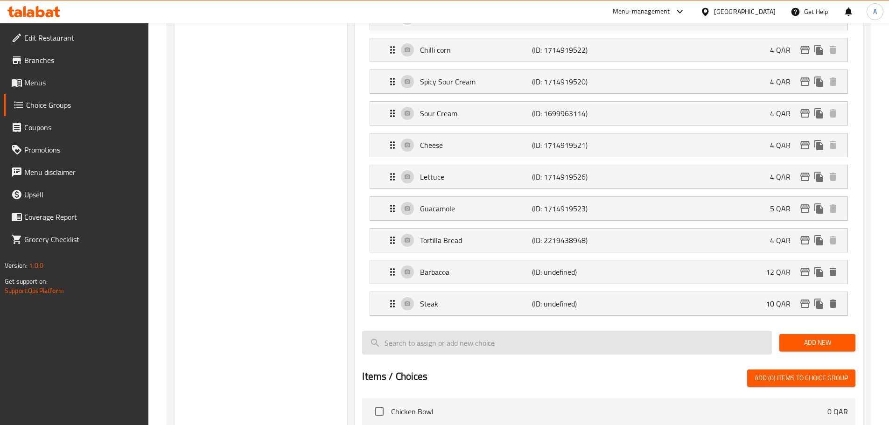
drag, startPoint x: 804, startPoint y: 322, endPoint x: 720, endPoint y: 322, distance: 84.0
click at [804, 337] on span "Add New" at bounding box center [817, 343] width 61 height 12
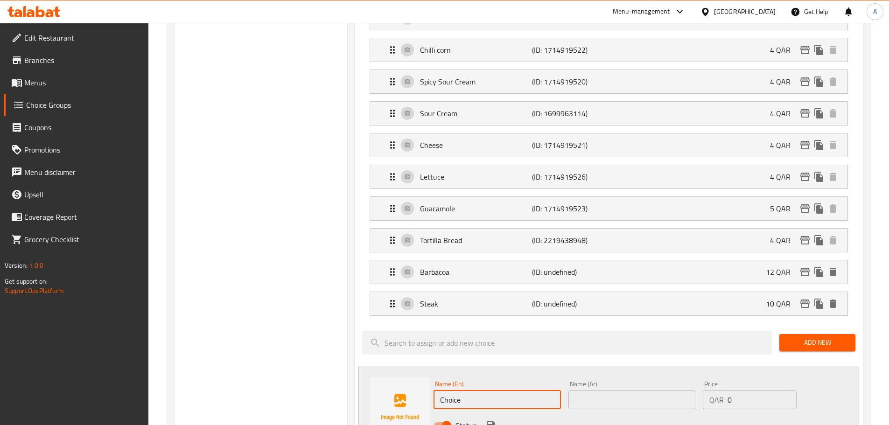
click at [477, 391] on input "Choice" at bounding box center [497, 400] width 127 height 19
paste input "Shrimp"
type input "Shrimp"
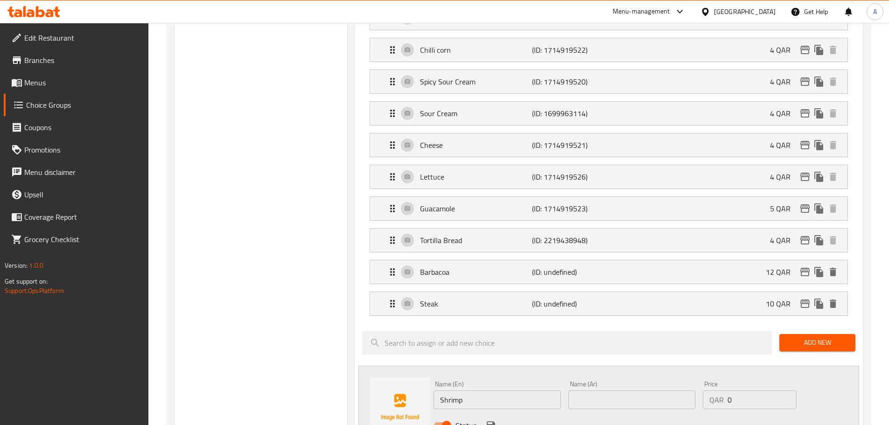
click at [635, 391] on input "text" at bounding box center [631, 400] width 127 height 19
paste input "ربيان إضافي"
type input "ربيان إضافي"
drag, startPoint x: 733, startPoint y: 374, endPoint x: 700, endPoint y: 376, distance: 33.7
click at [700, 377] on div "Price QAR 0 Price" at bounding box center [749, 395] width 101 height 36
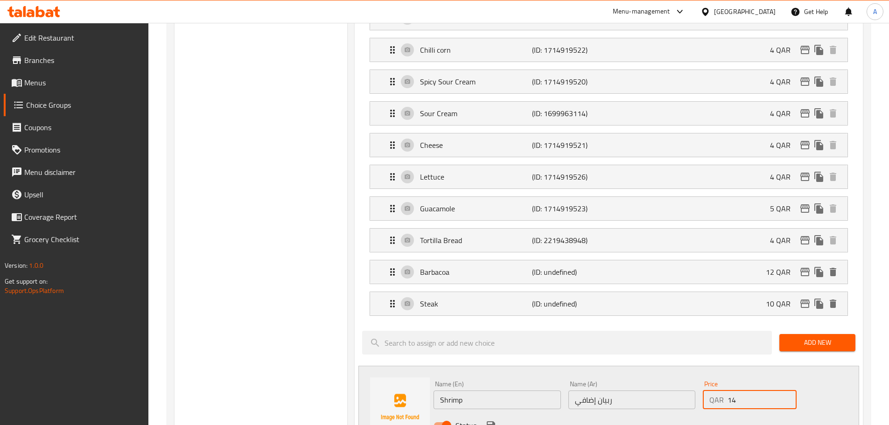
type input "14"
click at [489, 421] on icon "save" at bounding box center [491, 425] width 8 height 8
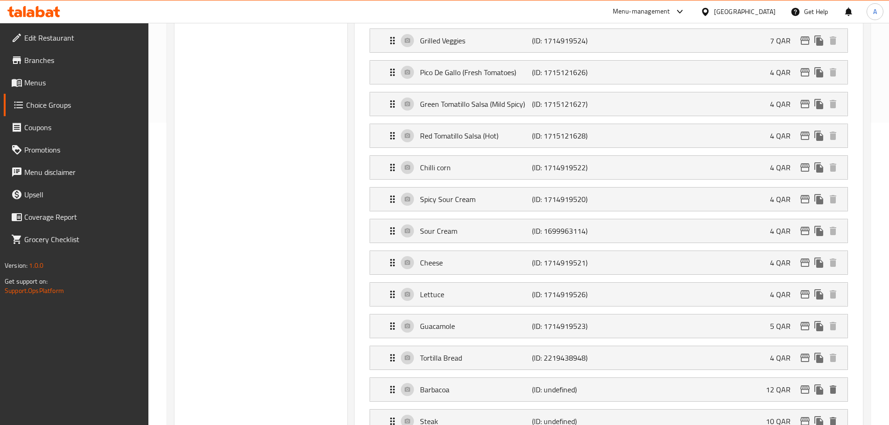
scroll to position [373, 0]
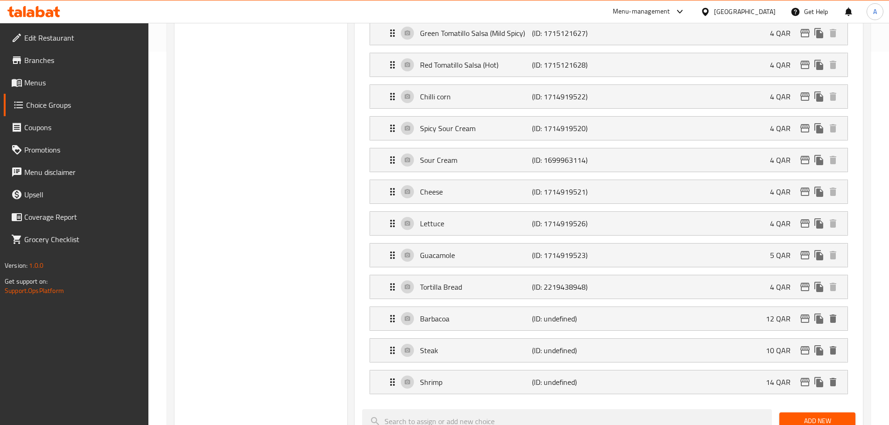
click at [816, 406] on div "Add New" at bounding box center [818, 421] width 84 height 31
click at [793, 413] on button "Add New" at bounding box center [817, 421] width 76 height 17
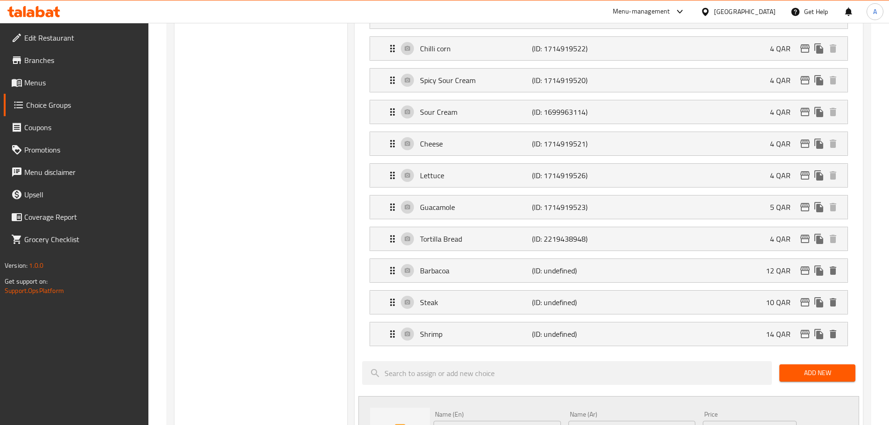
scroll to position [467, 0]
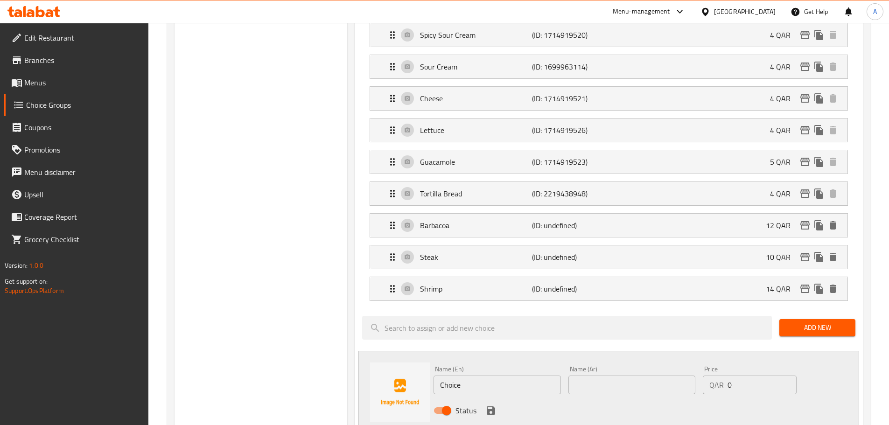
click at [528, 376] on input "Choice" at bounding box center [497, 385] width 127 height 19
paste input "Spicy Chicken"
type input "Spicy Chicken"
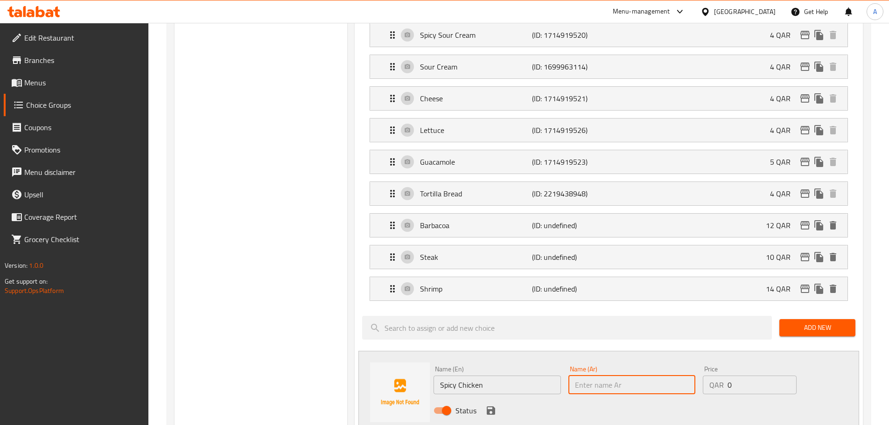
click at [606, 376] on input "text" at bounding box center [631, 385] width 127 height 19
paste input "دجاج حارإضافي"
type input "دجاج حارإضافي"
drag, startPoint x: 749, startPoint y: 353, endPoint x: 710, endPoint y: 358, distance: 39.1
click at [712, 376] on div "QAR 0 Price" at bounding box center [749, 385] width 93 height 19
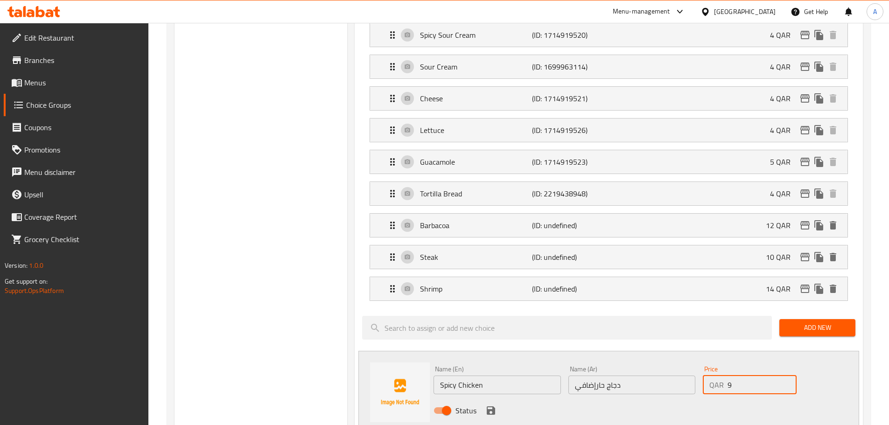
type input "9"
click at [825, 362] on div "Name (En) Spicy Chicken Name (En) Name (Ar) دجاج حارإضافي Name (Ar) Price QAR 9…" at bounding box center [632, 392] width 404 height 61
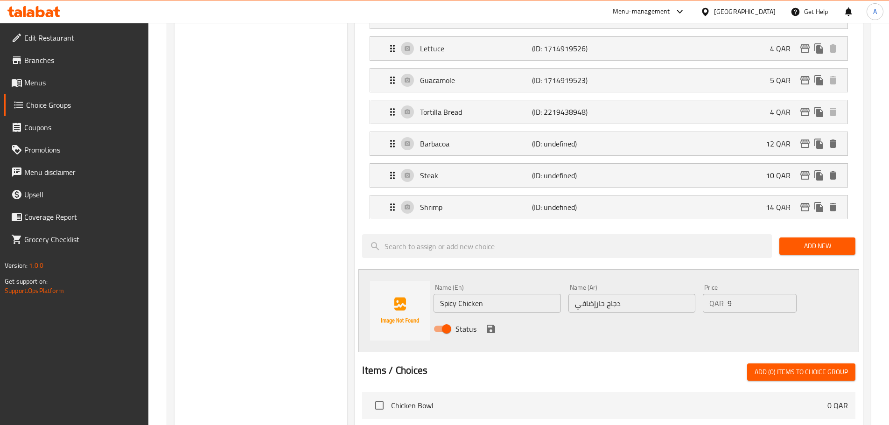
scroll to position [700, 0]
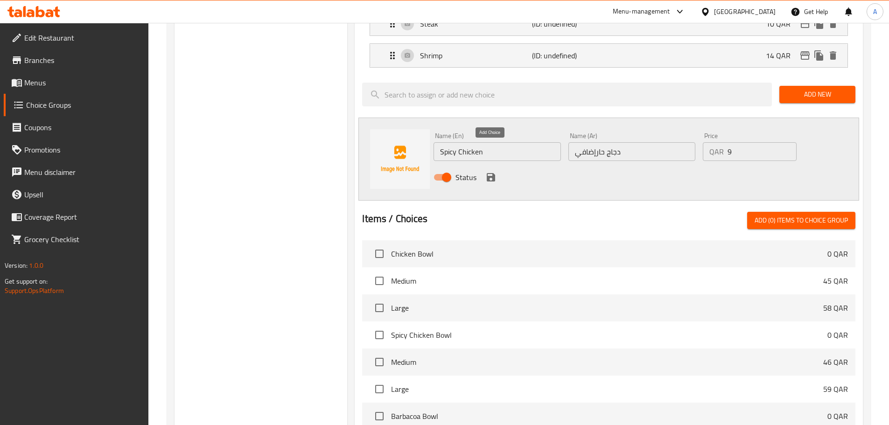
click at [491, 172] on icon "save" at bounding box center [490, 177] width 11 height 11
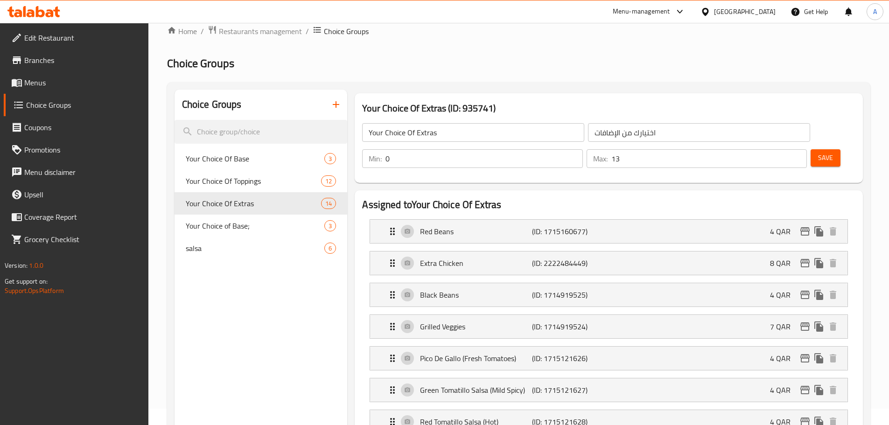
scroll to position [0, 0]
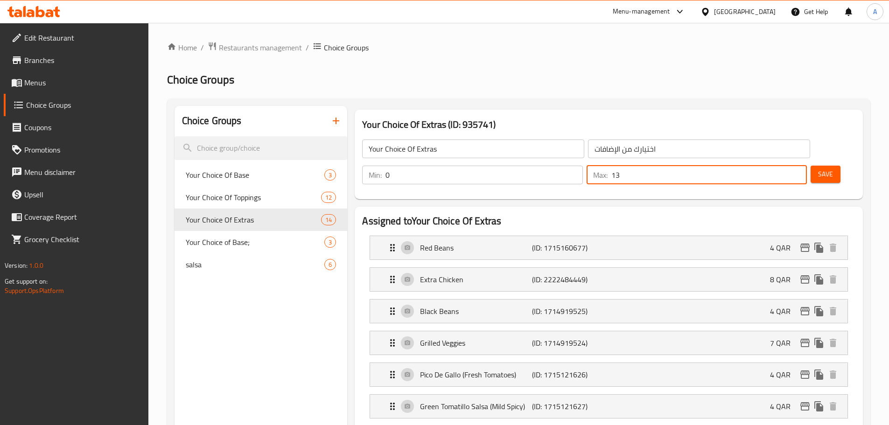
drag, startPoint x: 770, startPoint y: 148, endPoint x: 776, endPoint y: 148, distance: 6.5
click at [776, 166] on input "13" at bounding box center [709, 175] width 196 height 19
type input "18"
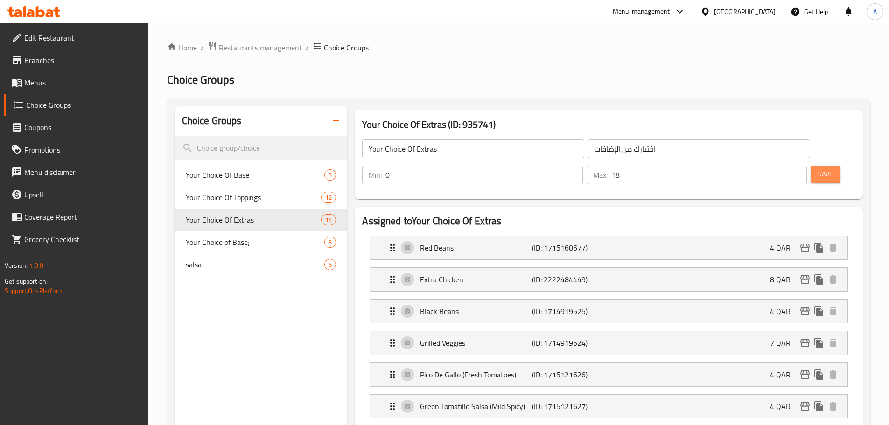
click at [818, 168] on span "Save" at bounding box center [825, 174] width 15 height 12
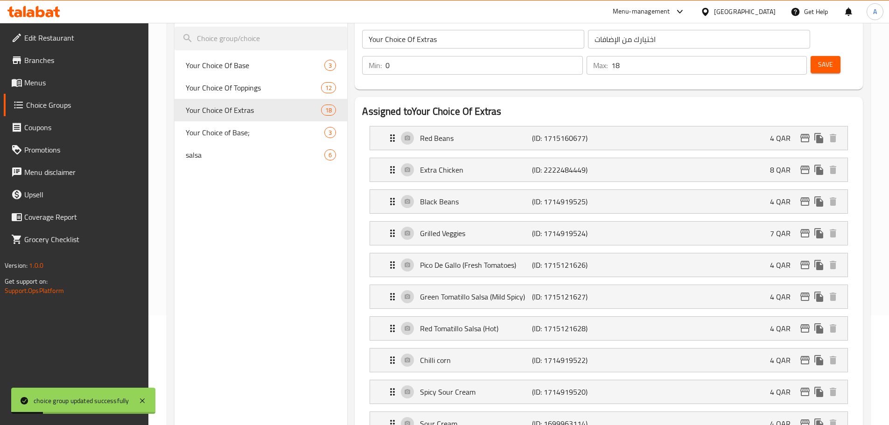
scroll to position [93, 0]
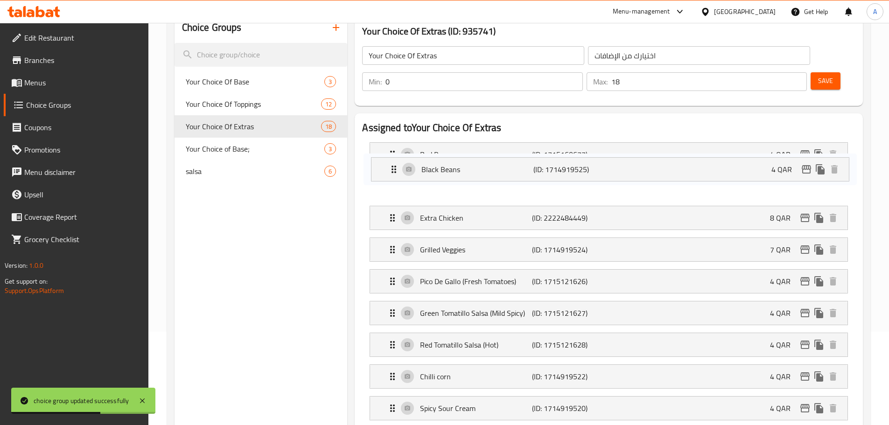
drag, startPoint x: 389, startPoint y: 176, endPoint x: 389, endPoint y: 160, distance: 16.3
click at [391, 159] on nav "Red Beans (ID: 1715160677) 4 QAR Name (En) Red Beans Name (En) Name (Ar) الفاصو…" at bounding box center [608, 424] width 493 height 579
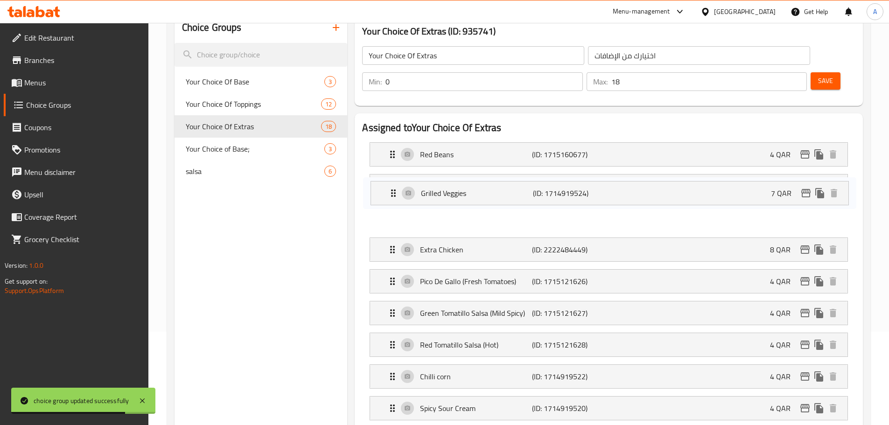
drag, startPoint x: 391, startPoint y: 215, endPoint x: 392, endPoint y: 189, distance: 25.7
click at [392, 189] on nav "Red Beans (ID: 1715160677) 4 QAR Name (En) Red Beans Name (En) Name (Ar) الفاصو…" at bounding box center [608, 424] width 493 height 579
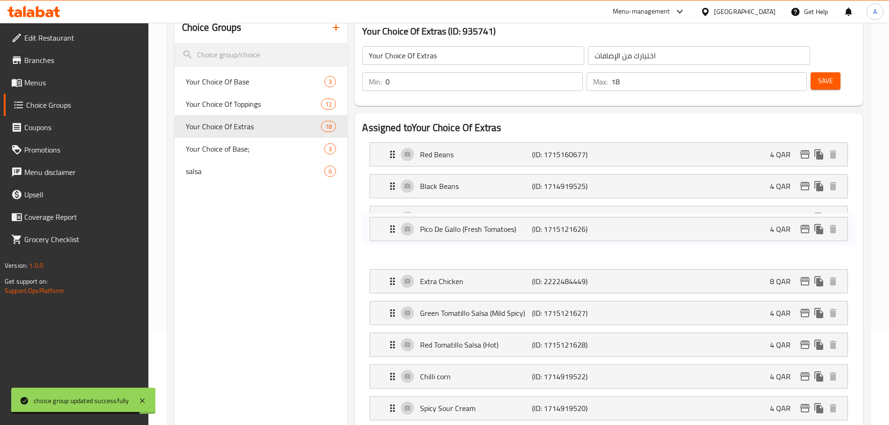
drag, startPoint x: 391, startPoint y: 254, endPoint x: 392, endPoint y: 216, distance: 37.8
click at [392, 216] on nav "Red Beans (ID: 1715160677) 4 QAR Name (En) Red Beans Name (En) Name (Ar) الفاصو…" at bounding box center [608, 424] width 493 height 579
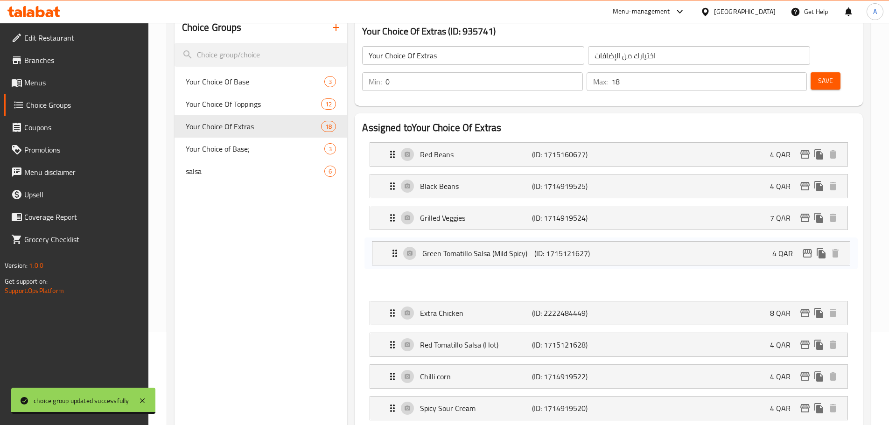
drag, startPoint x: 387, startPoint y: 285, endPoint x: 384, endPoint y: 254, distance: 31.0
click at [390, 245] on nav "Red Beans (ID: 1715160677) 4 QAR Name (En) Red Beans Name (En) Name (Ar) الفاصو…" at bounding box center [608, 424] width 493 height 579
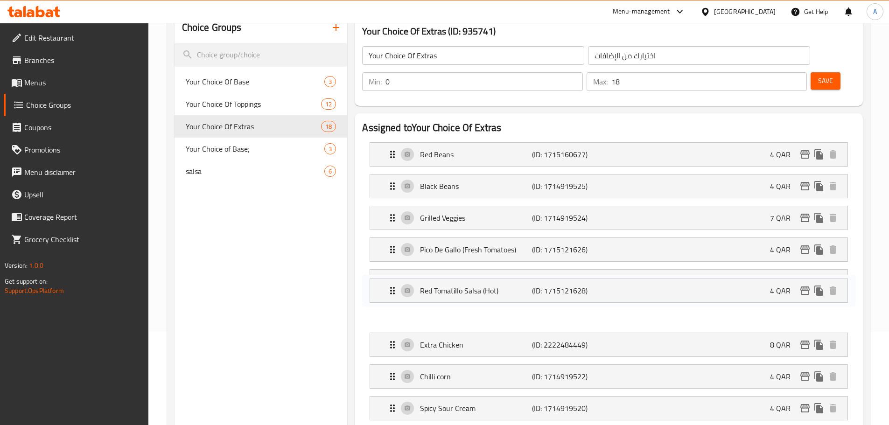
drag, startPoint x: 389, startPoint y: 316, endPoint x: 389, endPoint y: 279, distance: 37.3
click at [390, 278] on nav "Red Beans (ID: 1715160677) 4 QAR Name (En) Red Beans Name (En) Name (Ar) الفاصو…" at bounding box center [608, 424] width 493 height 579
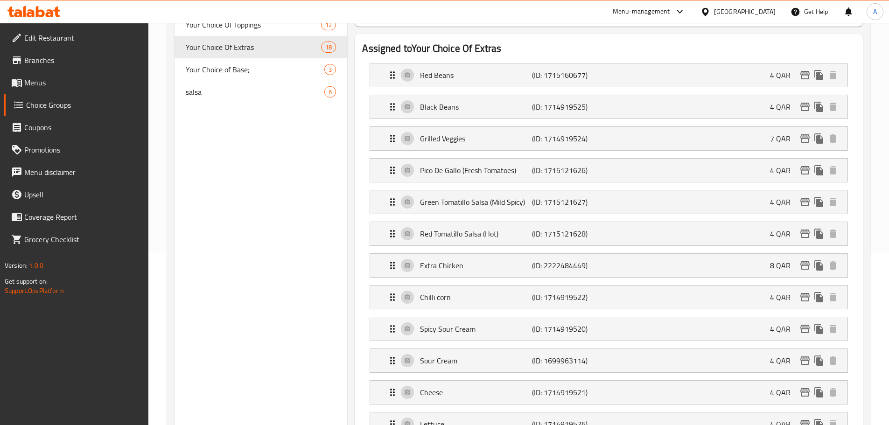
scroll to position [187, 0]
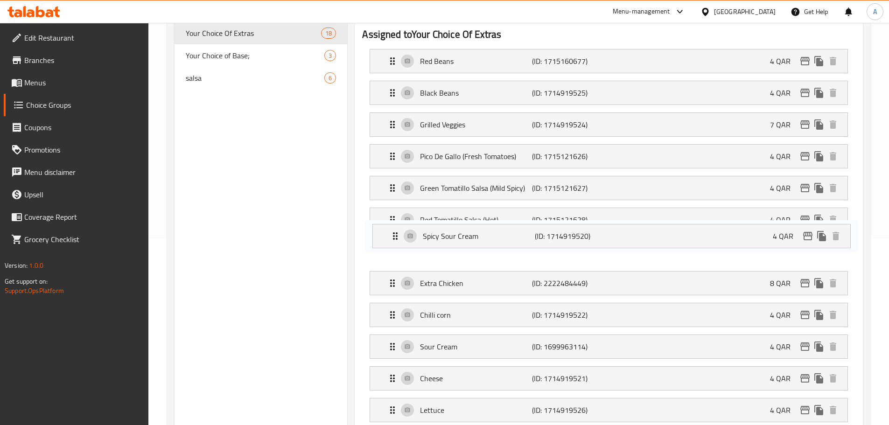
drag, startPoint x: 393, startPoint y: 290, endPoint x: 393, endPoint y: 222, distance: 68.1
click at [394, 222] on nav "Red Beans (ID: 1715160677) 4 QAR Name (En) Red Beans Name (En) Name (Ar) الفاصو…" at bounding box center [608, 331] width 493 height 579
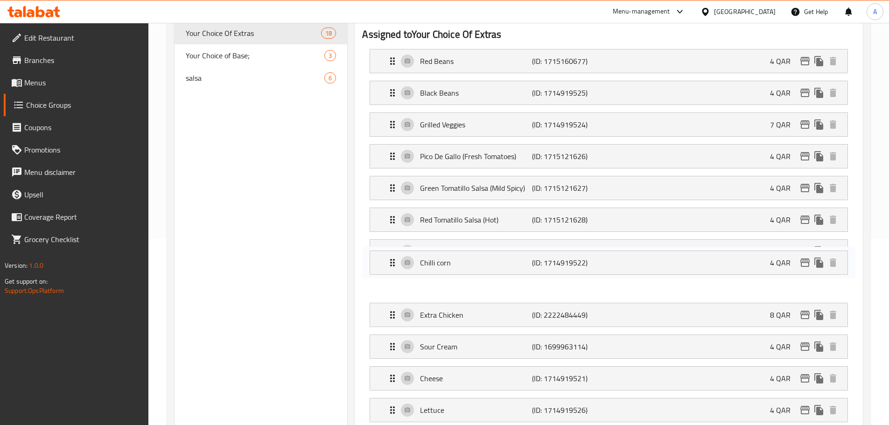
drag, startPoint x: 391, startPoint y: 269, endPoint x: 391, endPoint y: 252, distance: 17.7
click at [391, 252] on nav "Red Beans (ID: 1715160677) 4 QAR Name (En) Red Beans Name (En) Name (Ar) الفاصو…" at bounding box center [608, 331] width 493 height 579
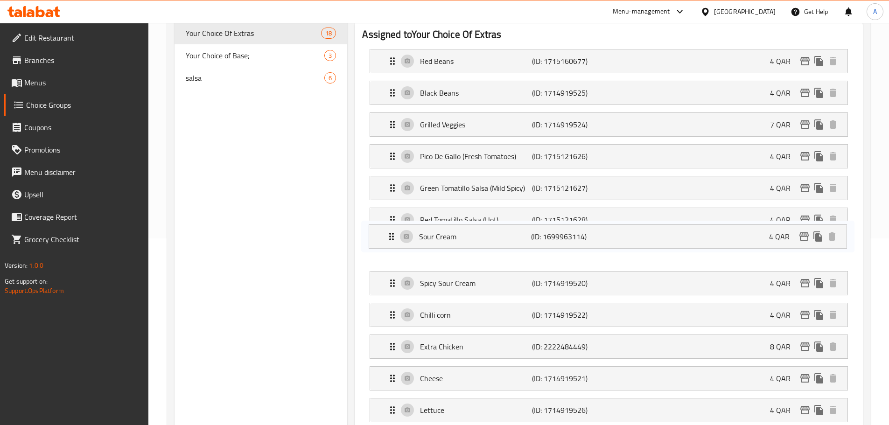
drag, startPoint x: 391, startPoint y: 310, endPoint x: 390, endPoint y: 221, distance: 89.2
click at [390, 221] on nav "Red Beans (ID: 1715160677) 4 QAR Name (En) Red Beans Name (En) Name (Ar) الفاصو…" at bounding box center [608, 331] width 493 height 579
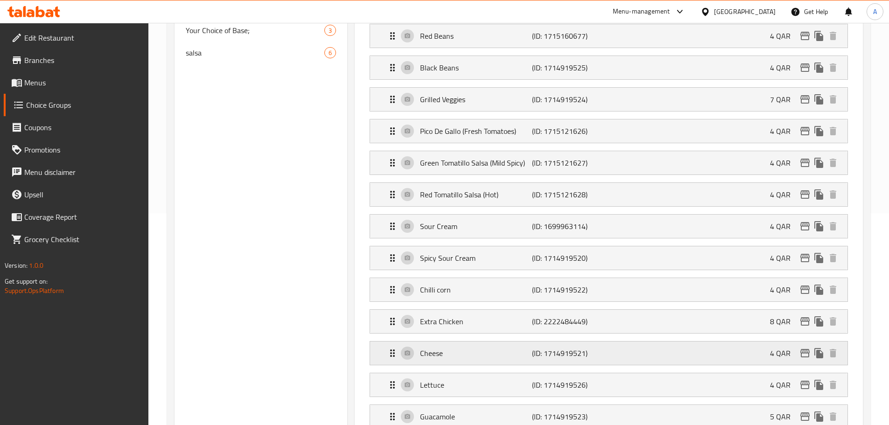
scroll to position [233, 0]
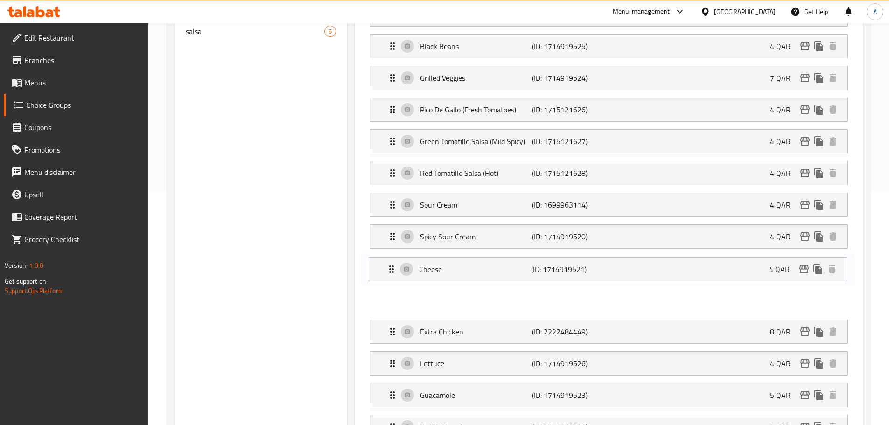
drag, startPoint x: 390, startPoint y: 309, endPoint x: 389, endPoint y: 264, distance: 44.8
click at [390, 264] on nav "Red Beans (ID: 1715160677) 4 QAR Name (En) Red Beans Name (En) Name (Ar) الفاصو…" at bounding box center [608, 284] width 493 height 579
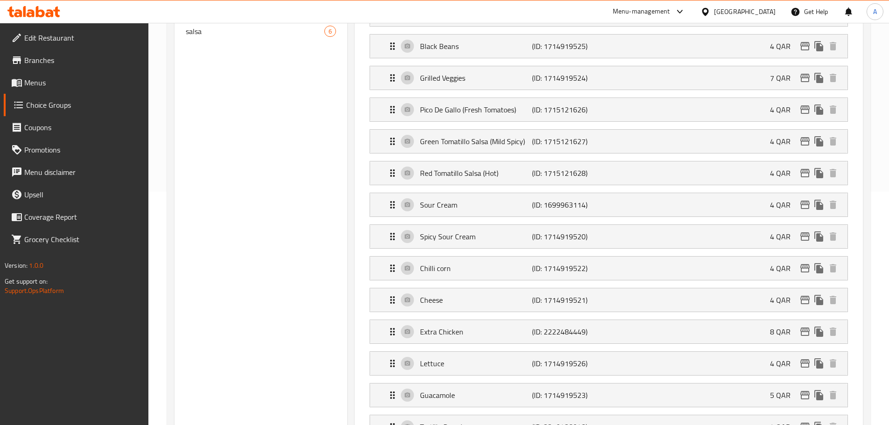
scroll to position [234, 0]
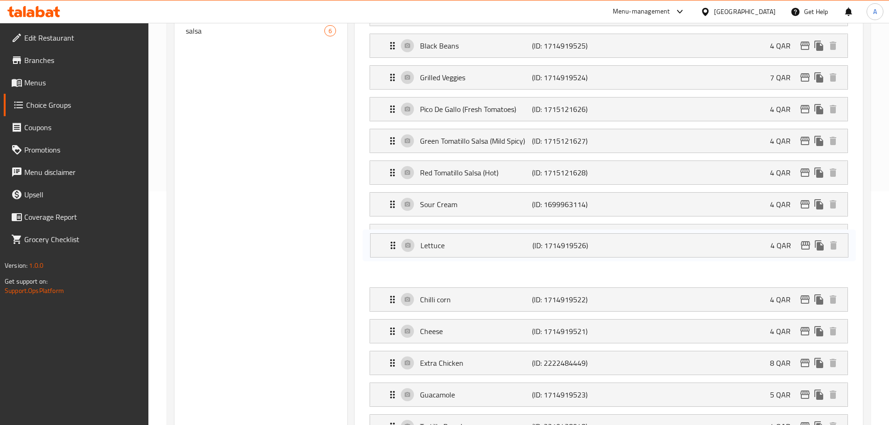
drag, startPoint x: 386, startPoint y: 334, endPoint x: 388, endPoint y: 239, distance: 94.8
click at [388, 239] on nav "Red Beans (ID: 1715160677) 4 QAR Name (En) Red Beans Name (En) Name (Ar) الفاصو…" at bounding box center [608, 283] width 493 height 579
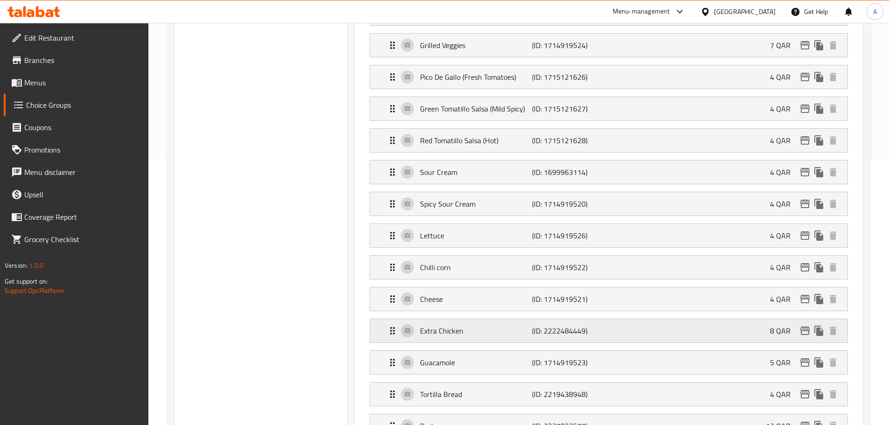
scroll to position [281, 0]
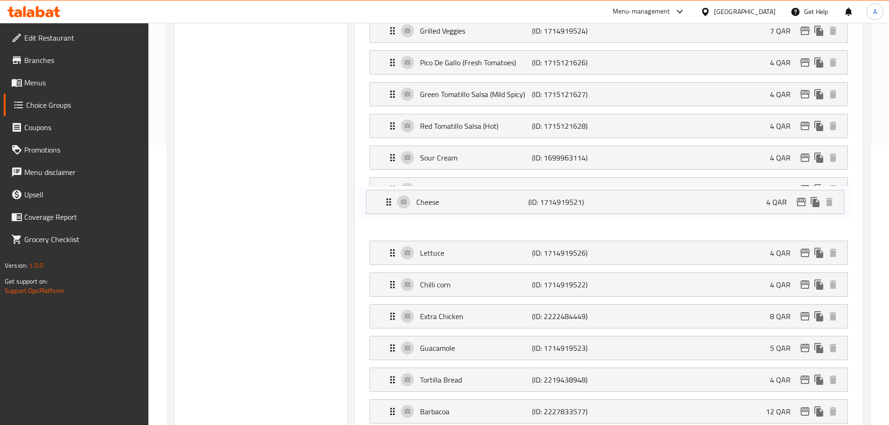
drag, startPoint x: 396, startPoint y: 258, endPoint x: 392, endPoint y: 198, distance: 59.5
click at [391, 195] on nav "Red Beans (ID: 1715160677) 4 QAR Name (En) Red Beans Name (En) Name (Ar) الفاصو…" at bounding box center [608, 237] width 493 height 579
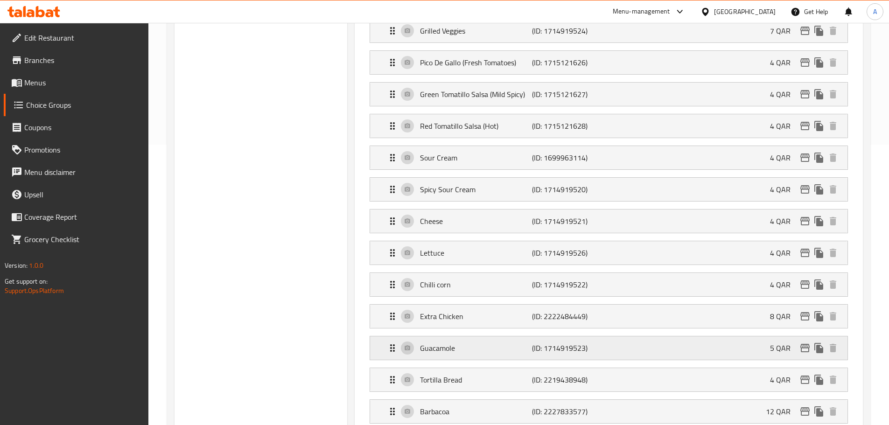
scroll to position [327, 0]
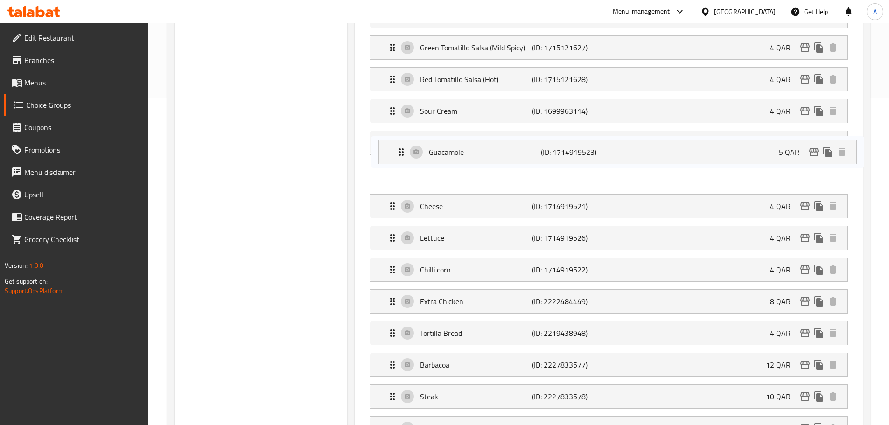
drag, startPoint x: 391, startPoint y: 278, endPoint x: 401, endPoint y: 152, distance: 126.4
click at [401, 152] on nav "Red Beans (ID: 1715160677) 4 QAR Name (En) Red Beans Name (En) Name (Ar) الفاصو…" at bounding box center [608, 190] width 493 height 579
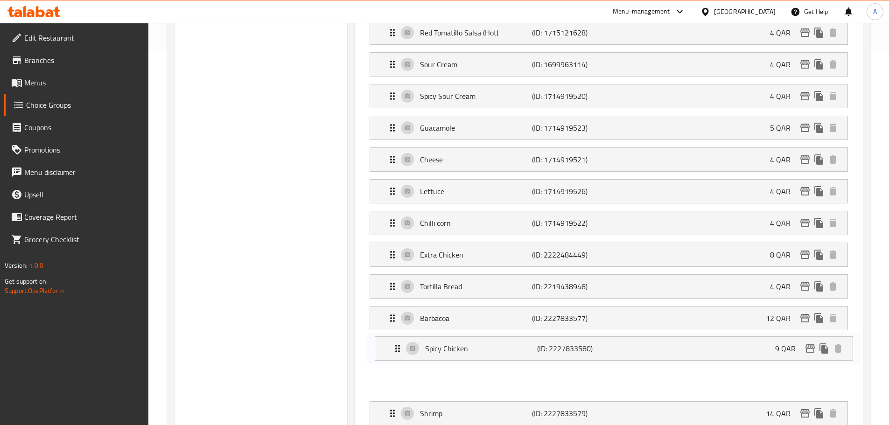
scroll to position [376, 0]
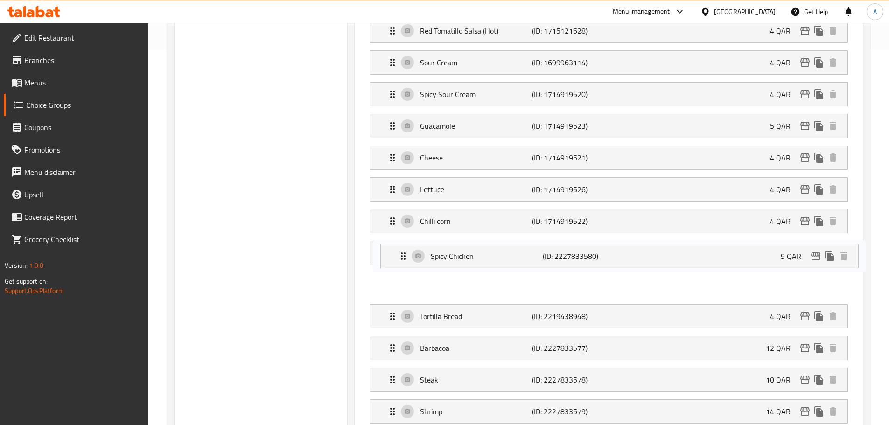
drag, startPoint x: 395, startPoint y: 388, endPoint x: 406, endPoint y: 254, distance: 133.9
click at [406, 254] on nav "Red Beans (ID: 1715160677) 4 QAR Name (En) Red Beans Name (En) Name (Ar) الفاصو…" at bounding box center [608, 142] width 493 height 579
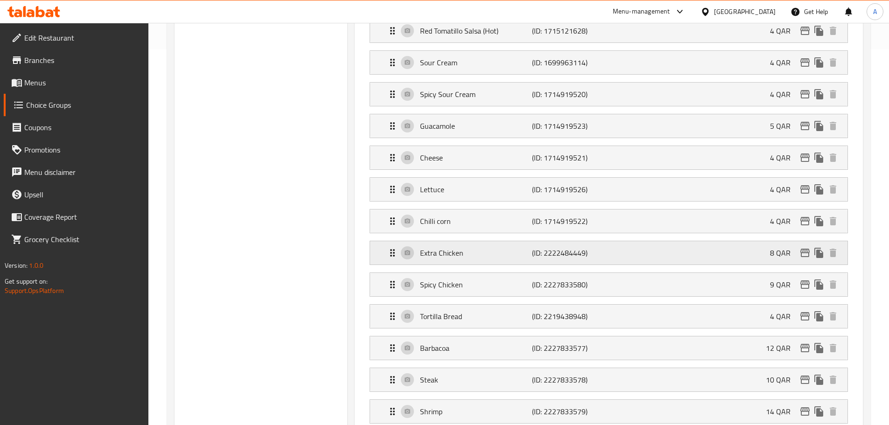
click at [433, 241] on div "Extra Chicken (ID: 2222484449) 8 QAR" at bounding box center [611, 252] width 449 height 23
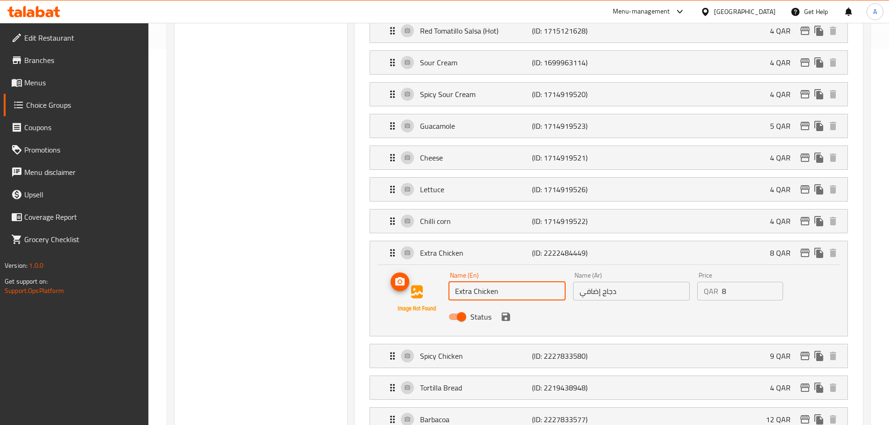
drag, startPoint x: 472, startPoint y: 264, endPoint x: 434, endPoint y: 262, distance: 37.9
click at [428, 267] on div "Name (En) Extra Chicken Name (En) Name (Ar) دجاج إضافي Name (Ar) Price QAR 8 Pr…" at bounding box center [609, 298] width 448 height 63
click at [511, 311] on icon "save" at bounding box center [505, 316] width 11 height 11
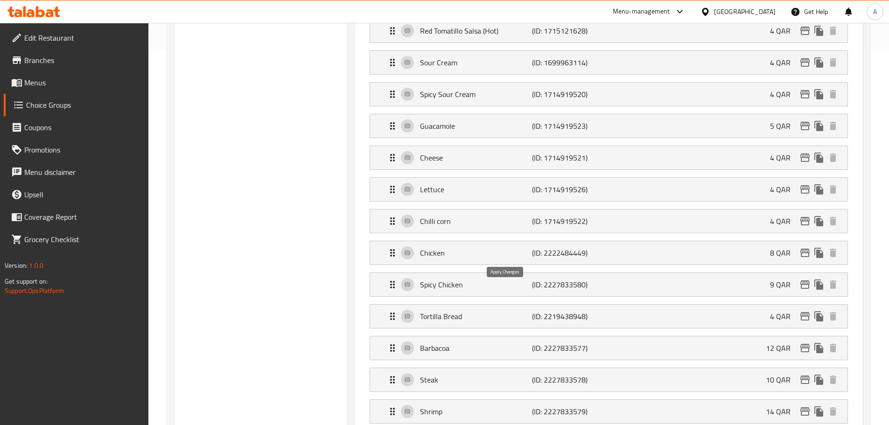
type input "Chicken"
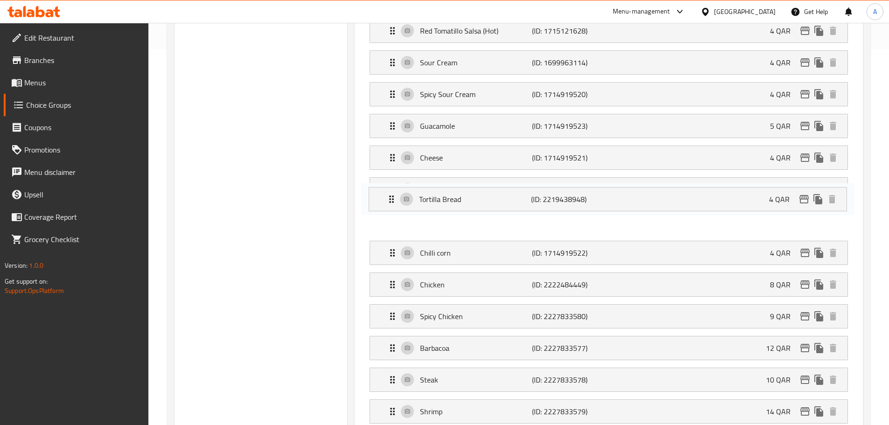
drag, startPoint x: 386, startPoint y: 292, endPoint x: 386, endPoint y: 197, distance: 94.7
click at [386, 197] on nav "Red Beans (ID: 1715160677) 4 QAR Name (En) Red Beans Name (En) Name (Ar) الفاصو…" at bounding box center [608, 142] width 493 height 579
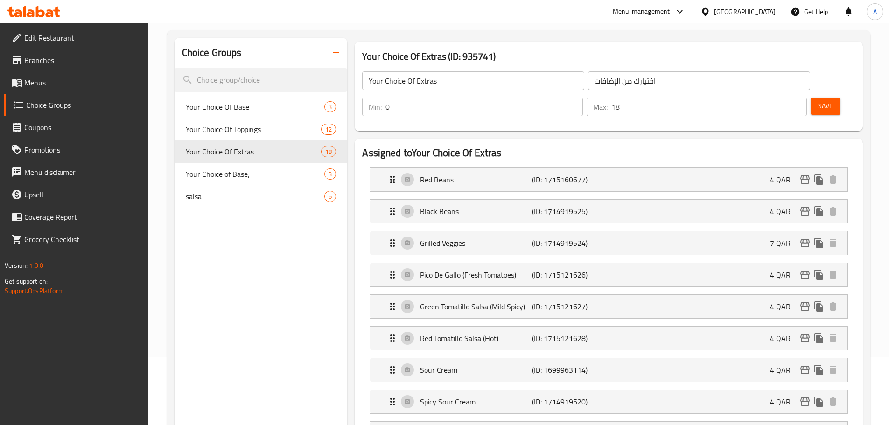
scroll to position [0, 0]
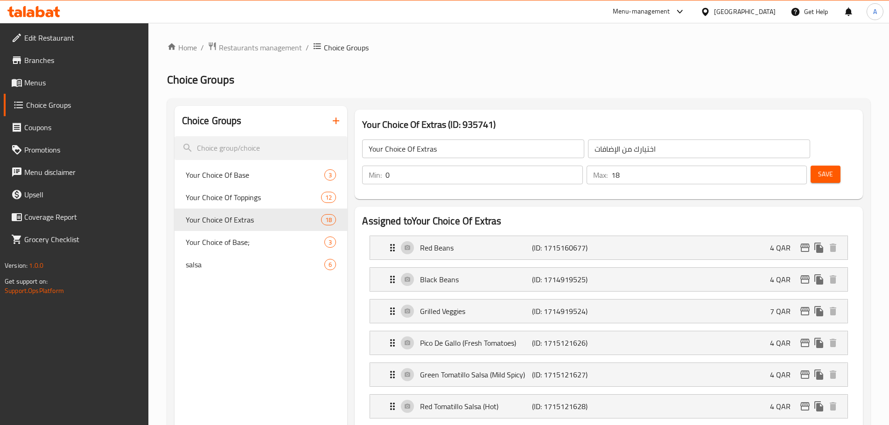
click at [818, 168] on span "Save" at bounding box center [825, 174] width 15 height 12
